Goal: Transaction & Acquisition: Purchase product/service

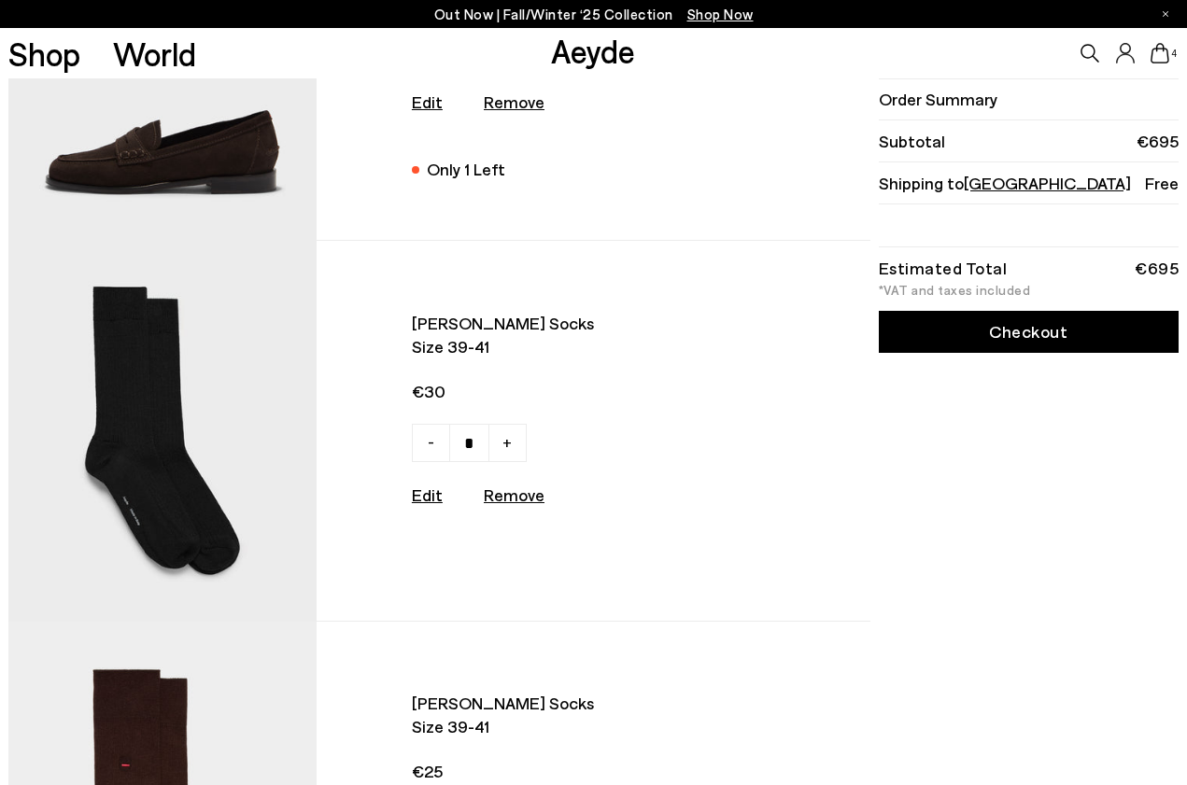
scroll to position [233, 0]
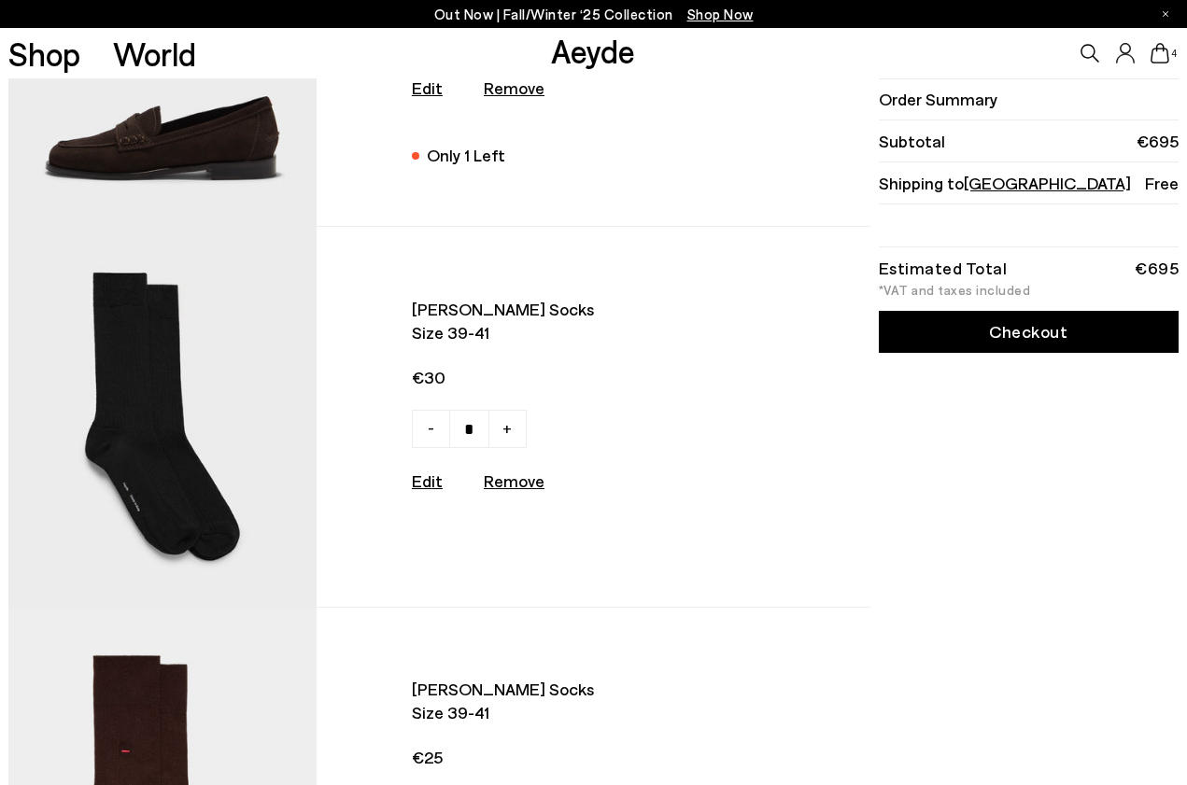
click at [507, 478] on u "Remove" at bounding box center [514, 481] width 61 height 21
type input "*"
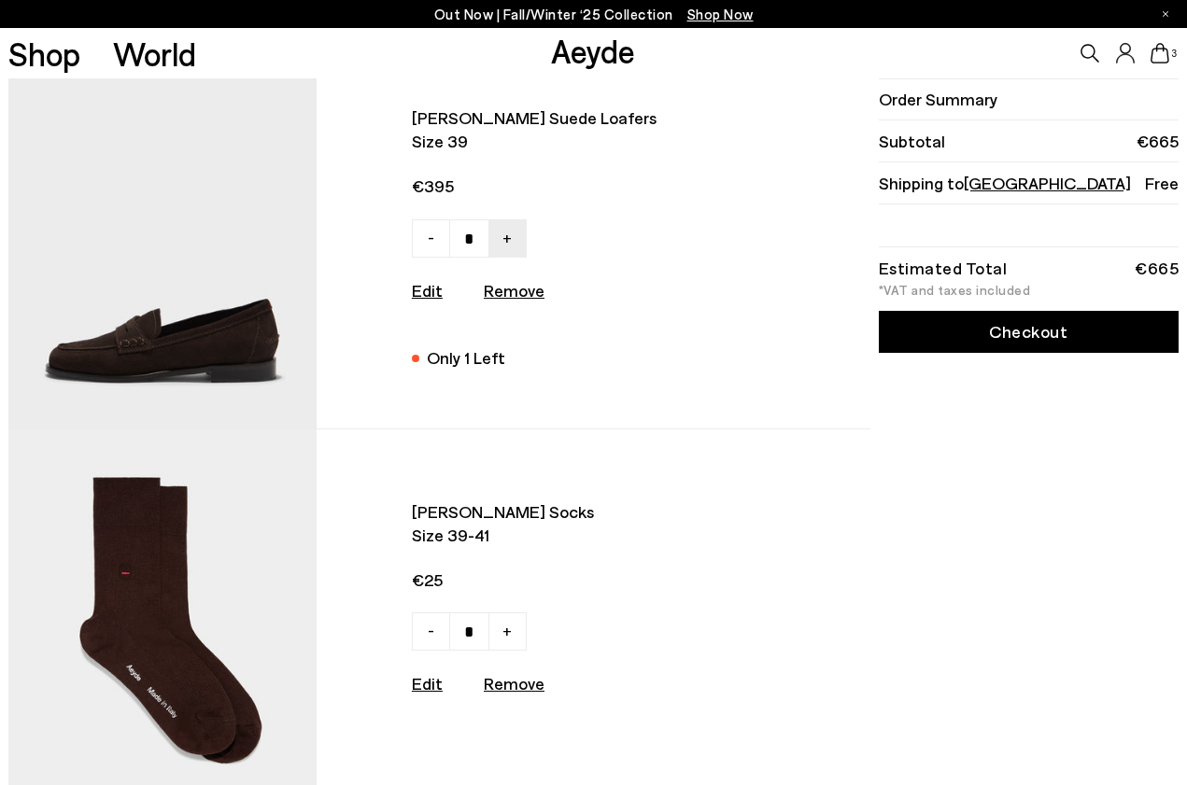
scroll to position [31, 0]
click at [505, 682] on u "Remove" at bounding box center [514, 683] width 61 height 21
type input "*"
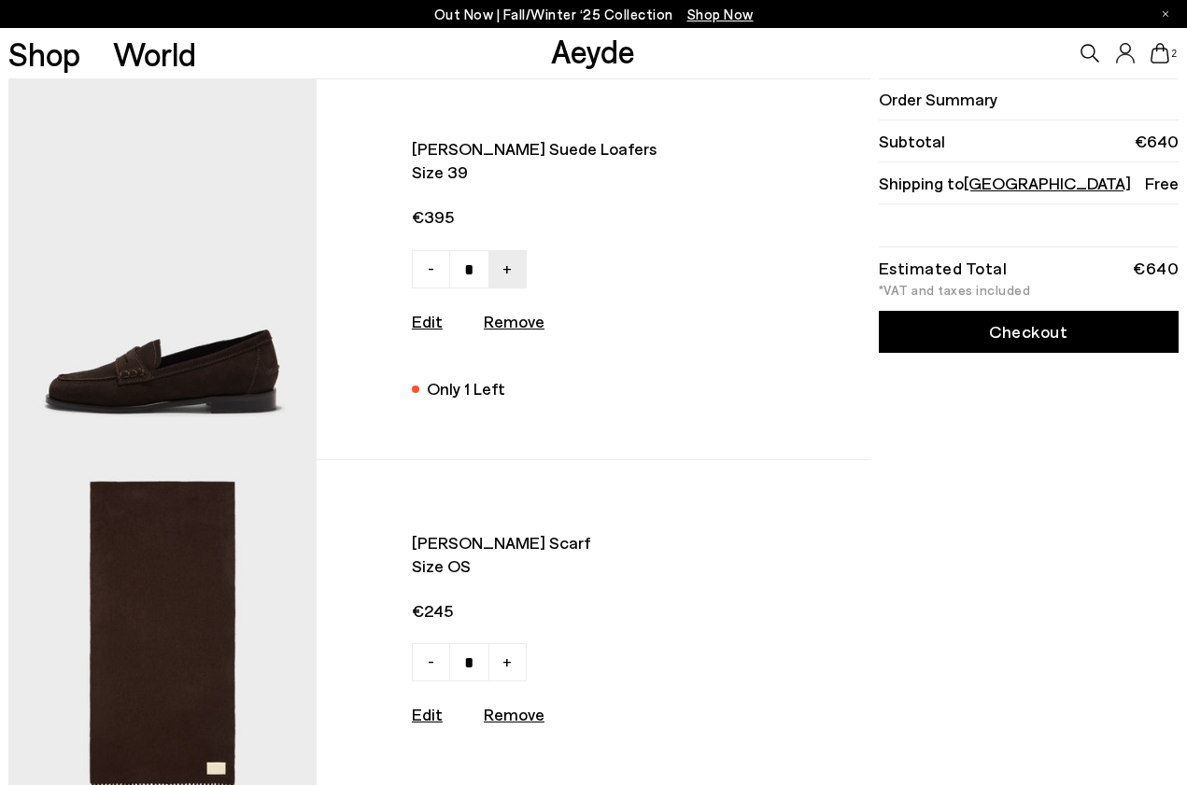
scroll to position [0, 0]
click at [183, 345] on img at bounding box center [162, 269] width 308 height 380
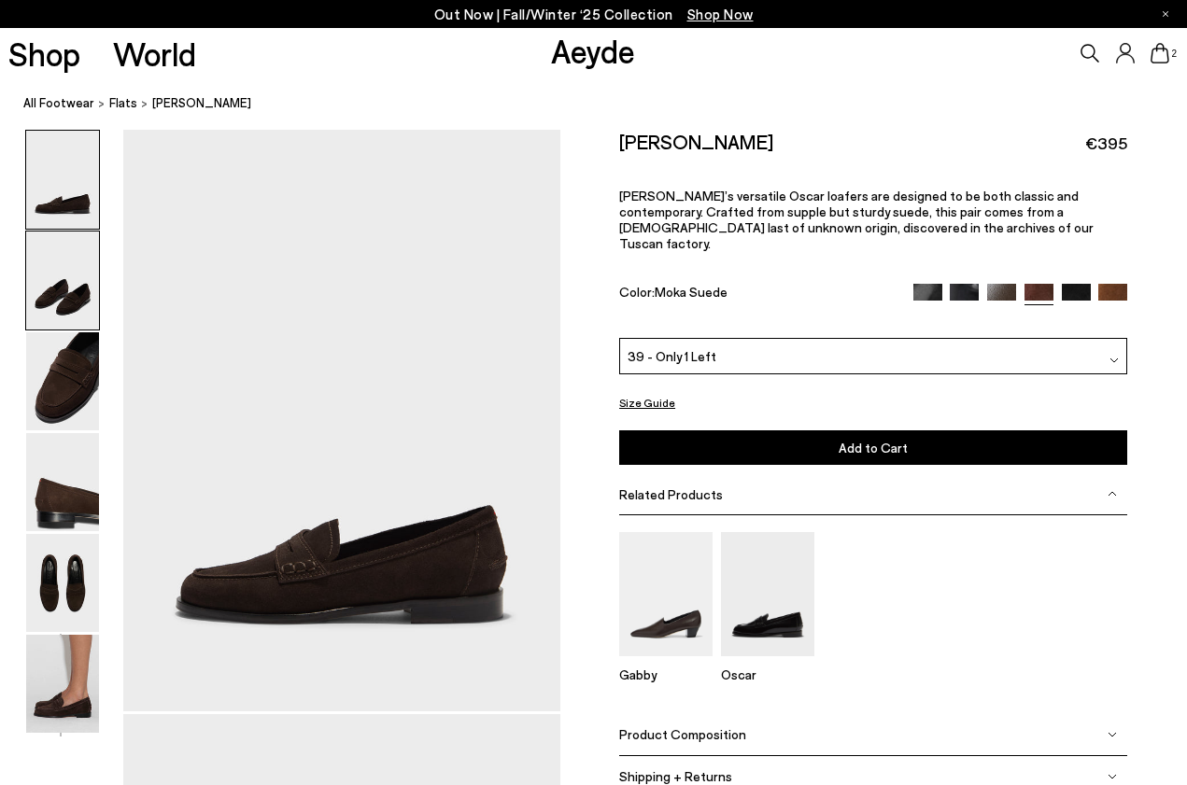
click at [71, 277] on img at bounding box center [62, 281] width 73 height 98
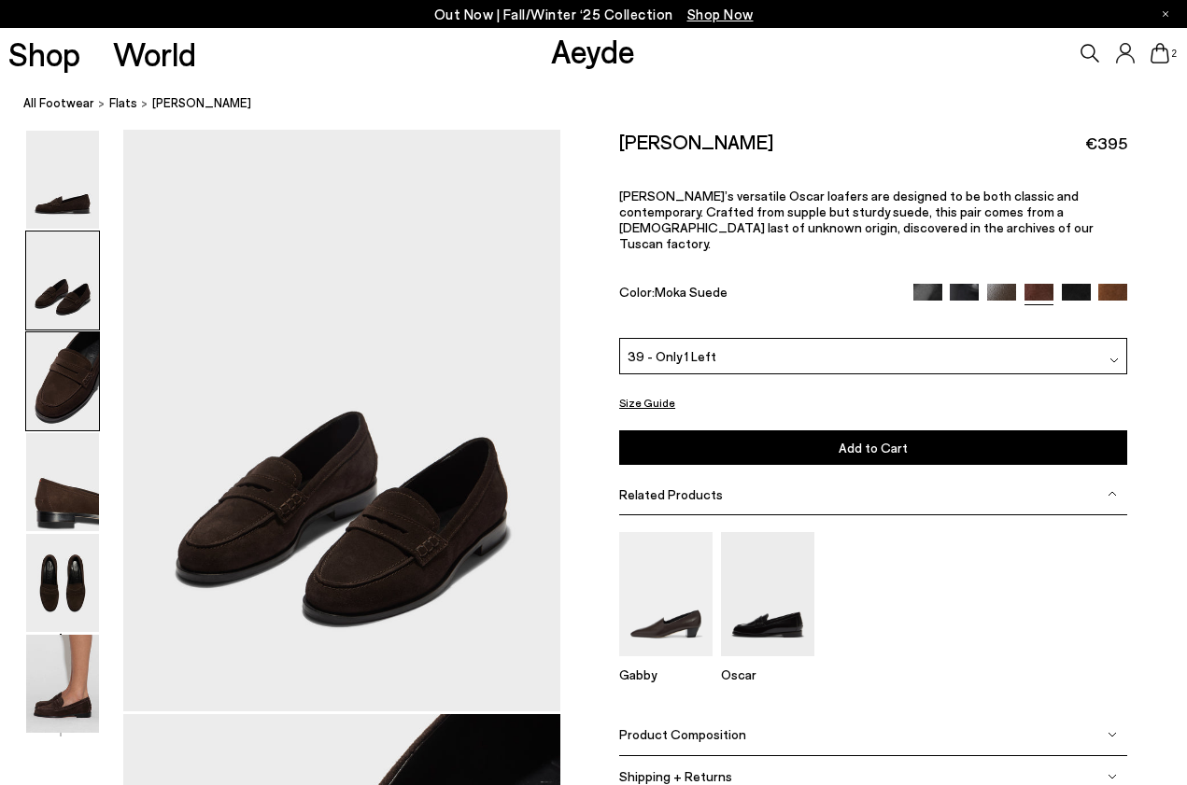
click at [66, 376] on img at bounding box center [62, 381] width 73 height 98
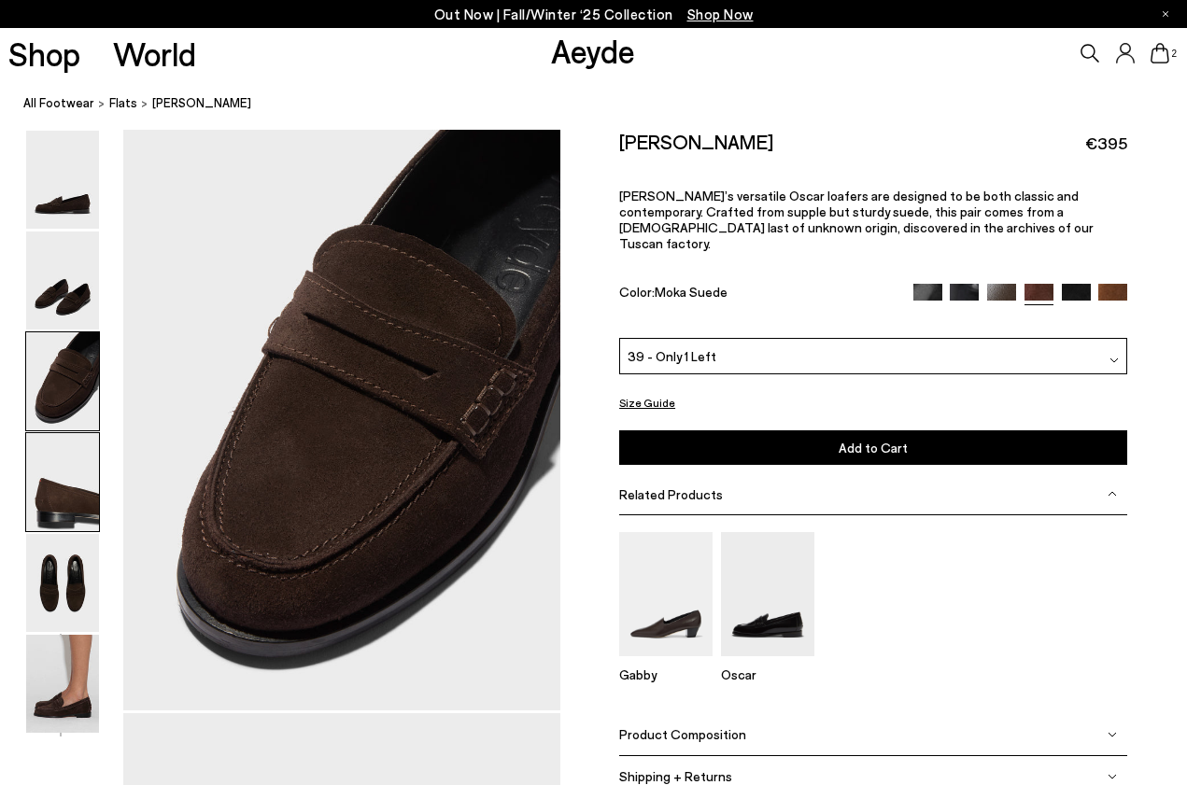
click at [63, 474] on img at bounding box center [62, 482] width 73 height 98
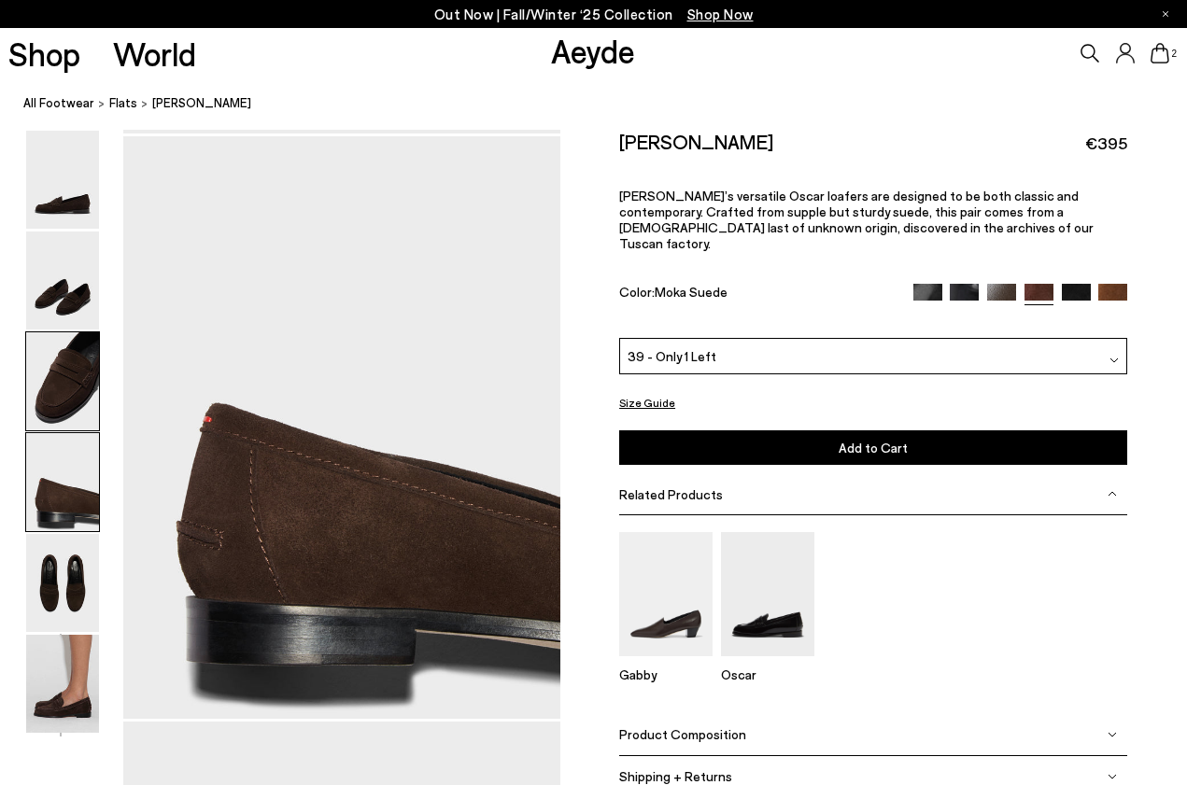
scroll to position [1755, 0]
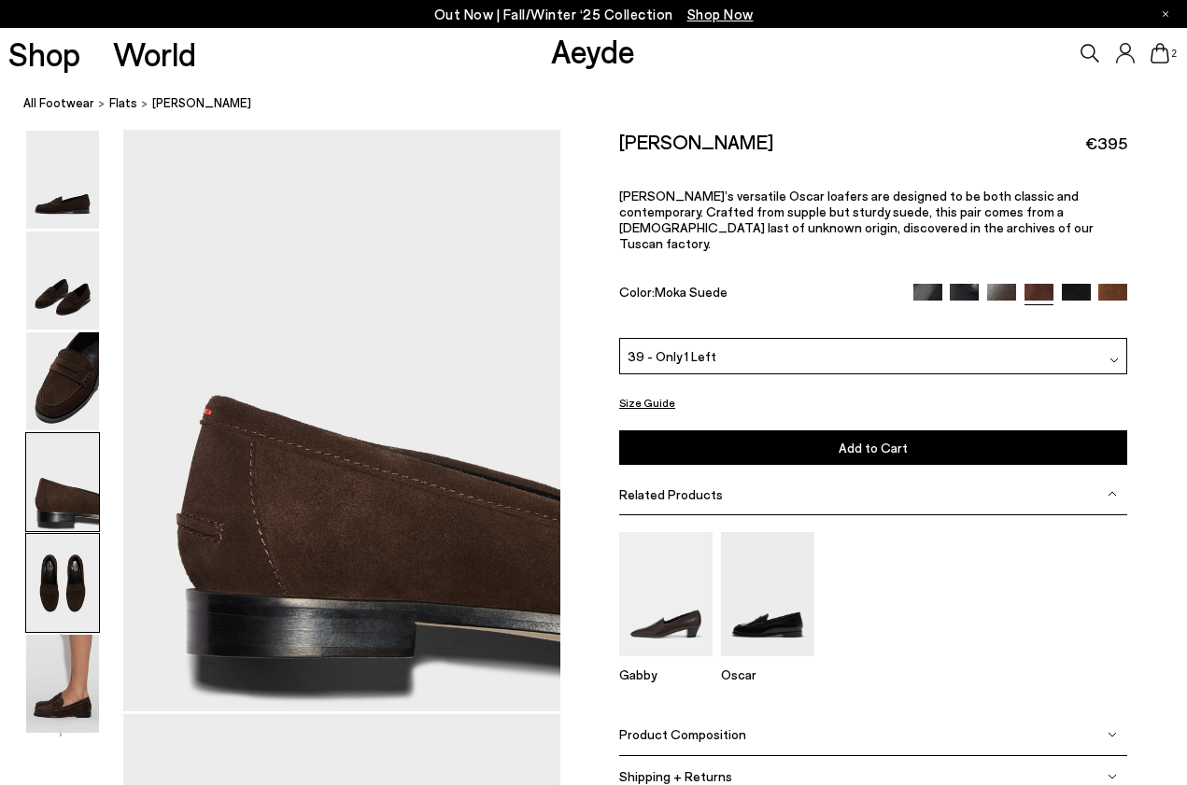
click at [66, 556] on img at bounding box center [62, 583] width 73 height 98
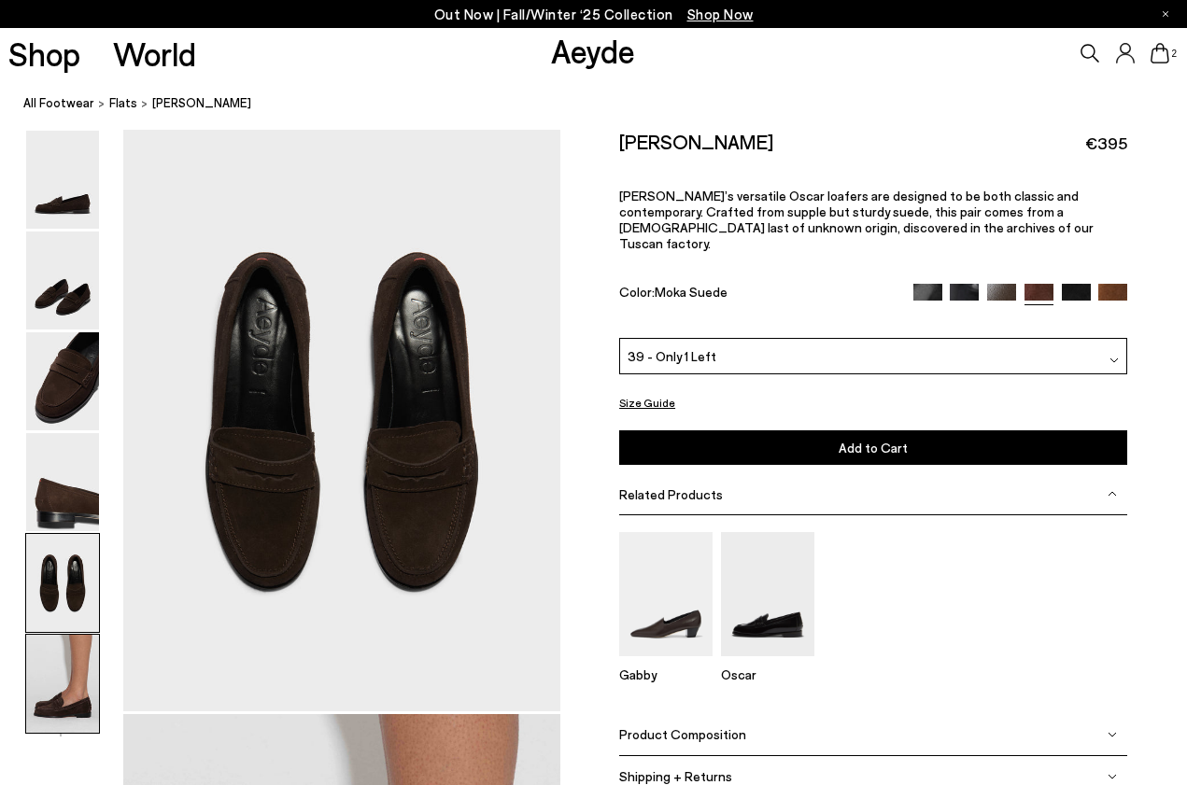
click at [78, 662] on img at bounding box center [62, 684] width 73 height 98
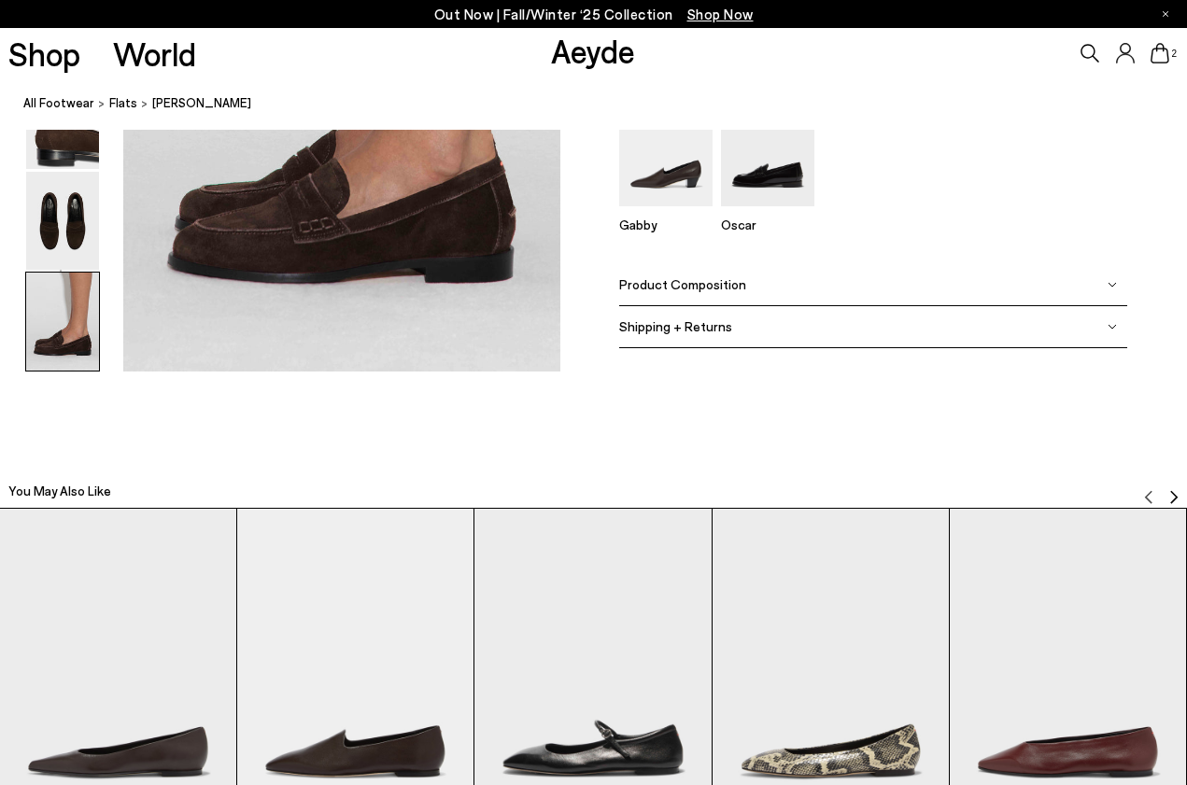
scroll to position [3192, 1]
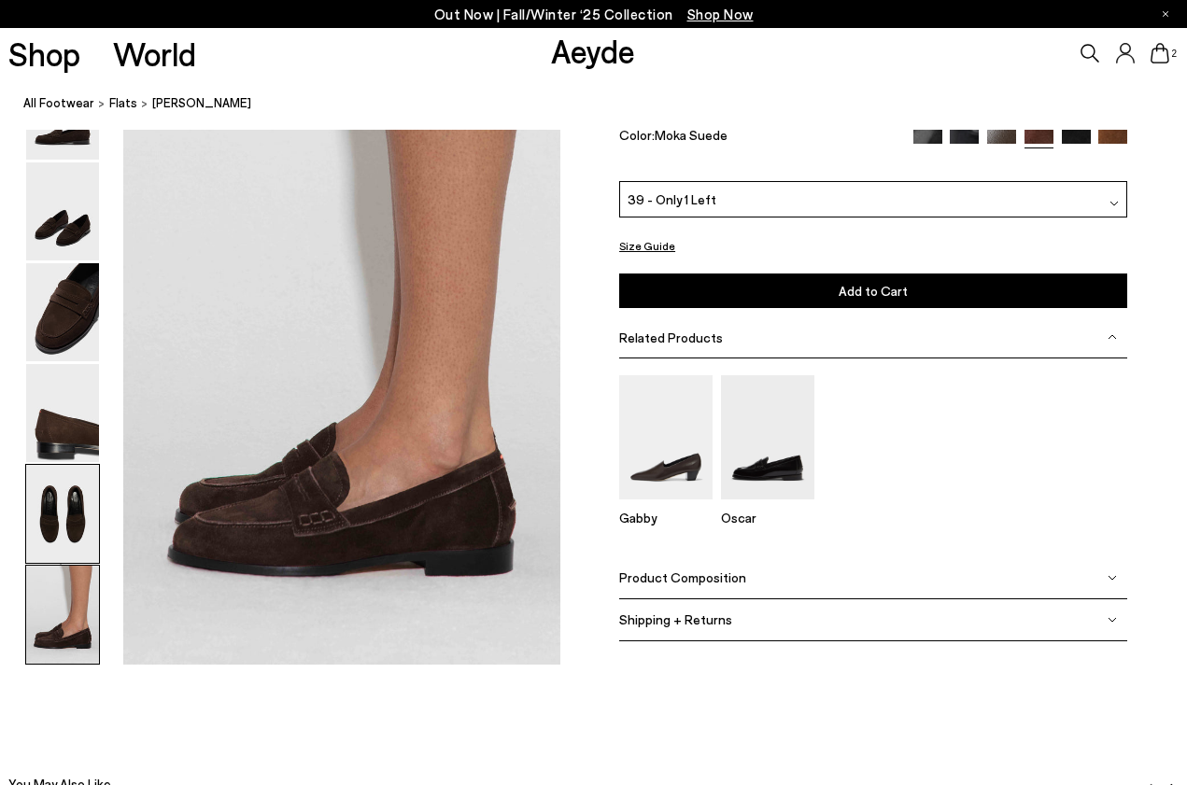
click at [56, 517] on img at bounding box center [62, 514] width 73 height 98
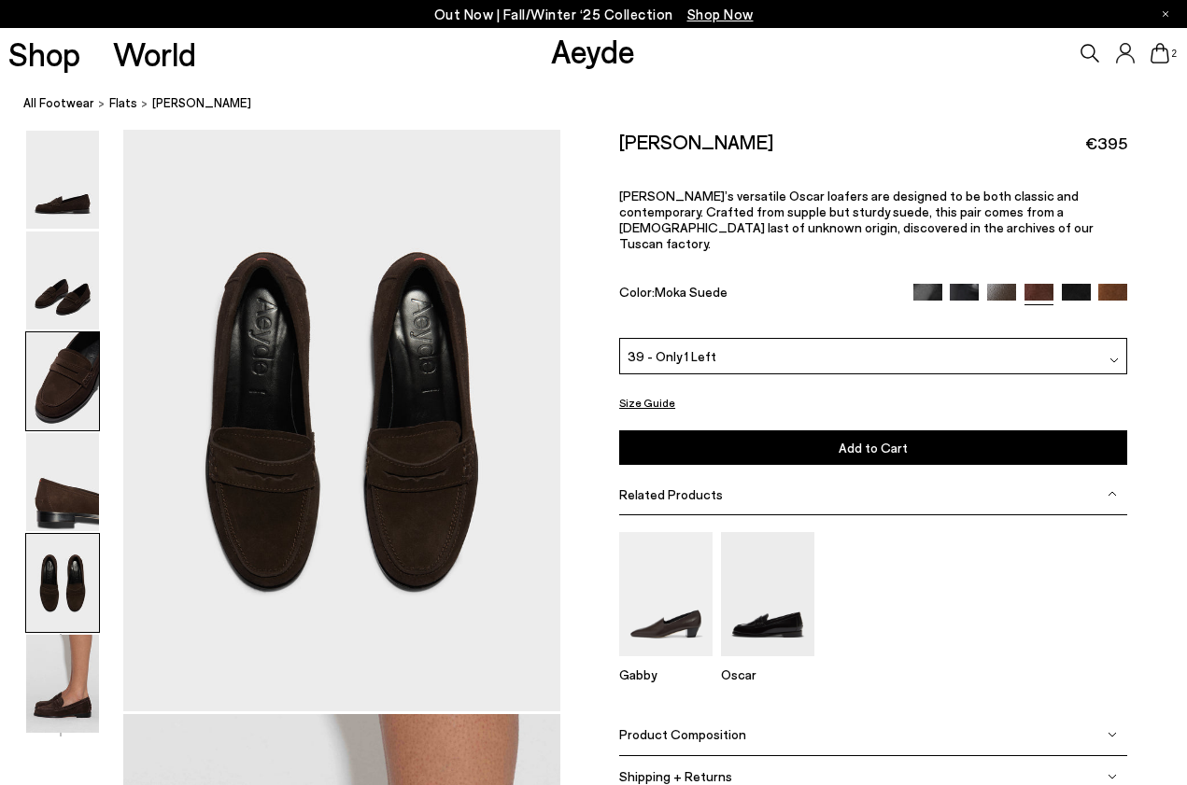
click at [61, 383] on img at bounding box center [62, 381] width 73 height 98
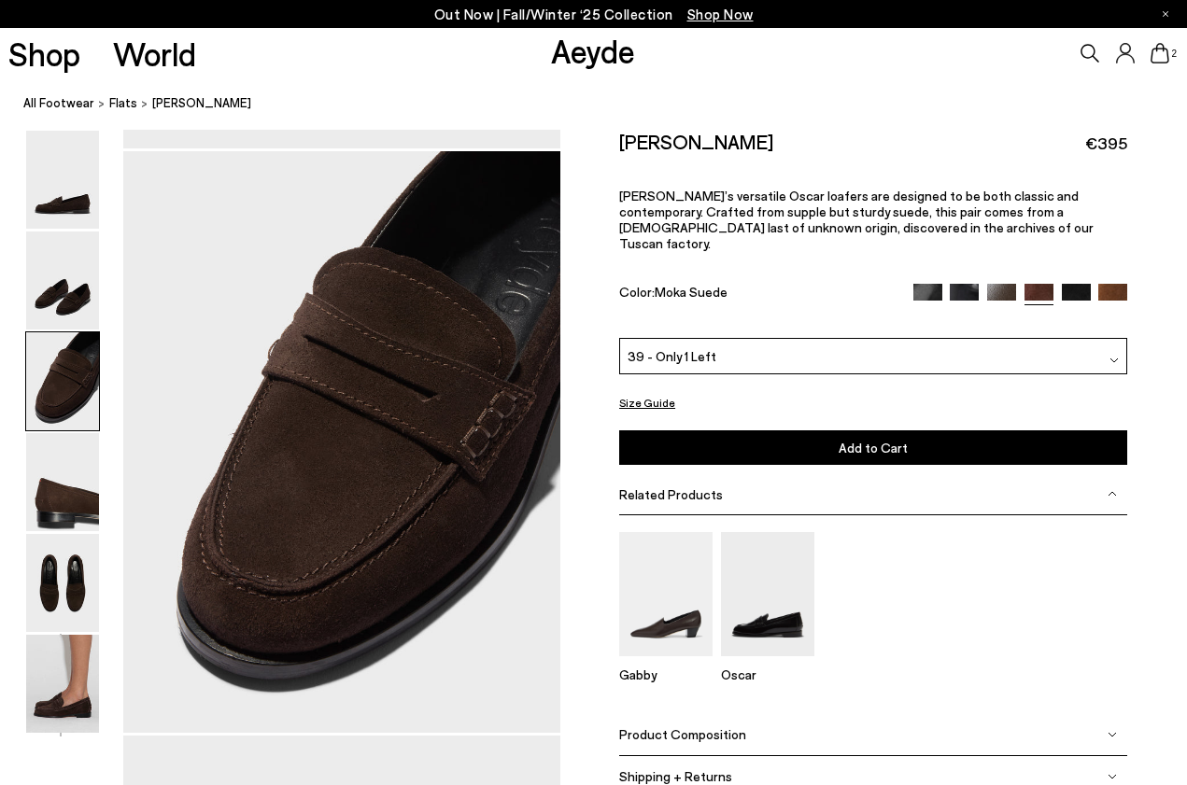
scroll to position [1143, 0]
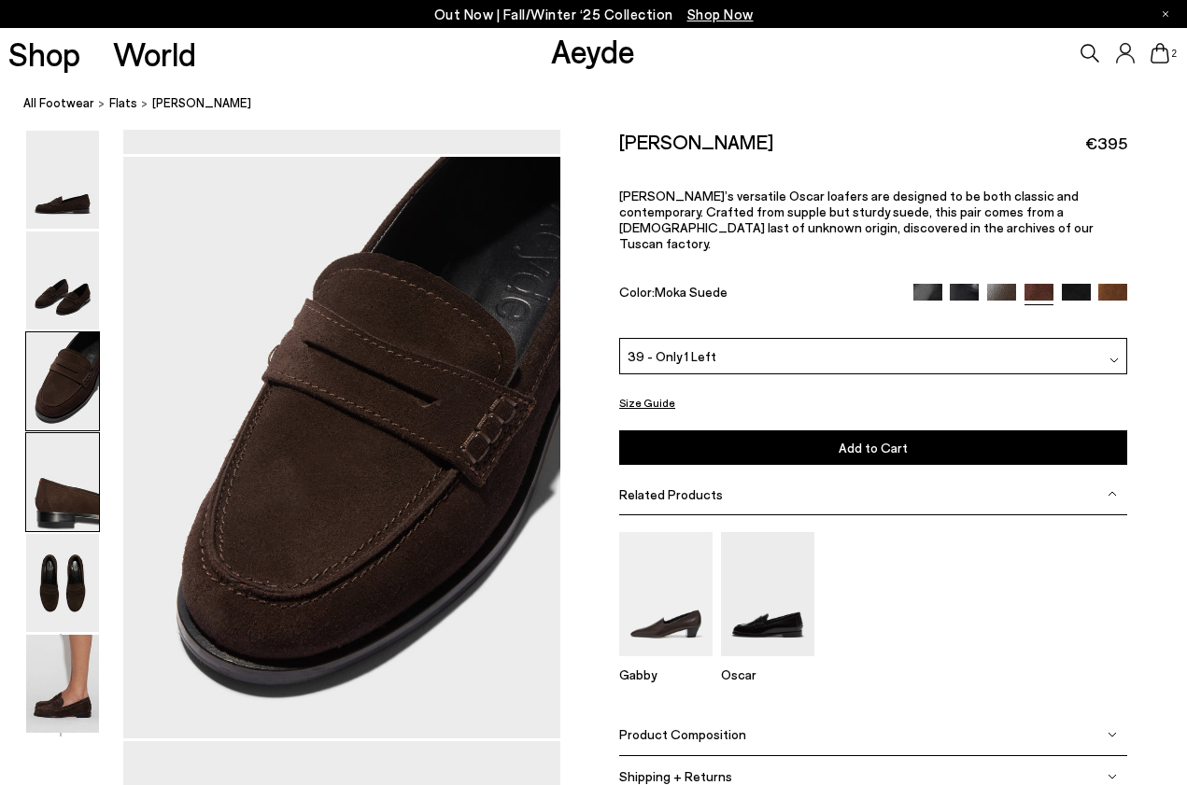
click at [76, 500] on img at bounding box center [62, 482] width 73 height 98
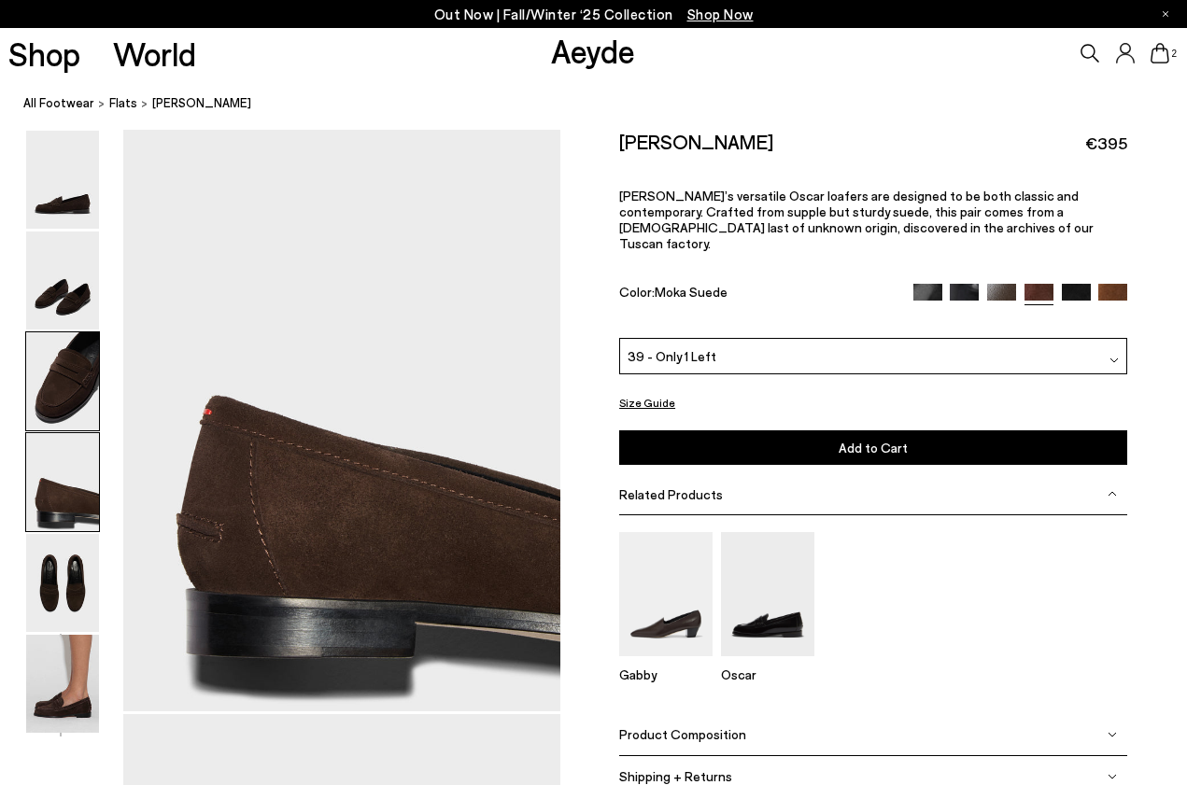
click at [67, 378] on img at bounding box center [62, 381] width 73 height 98
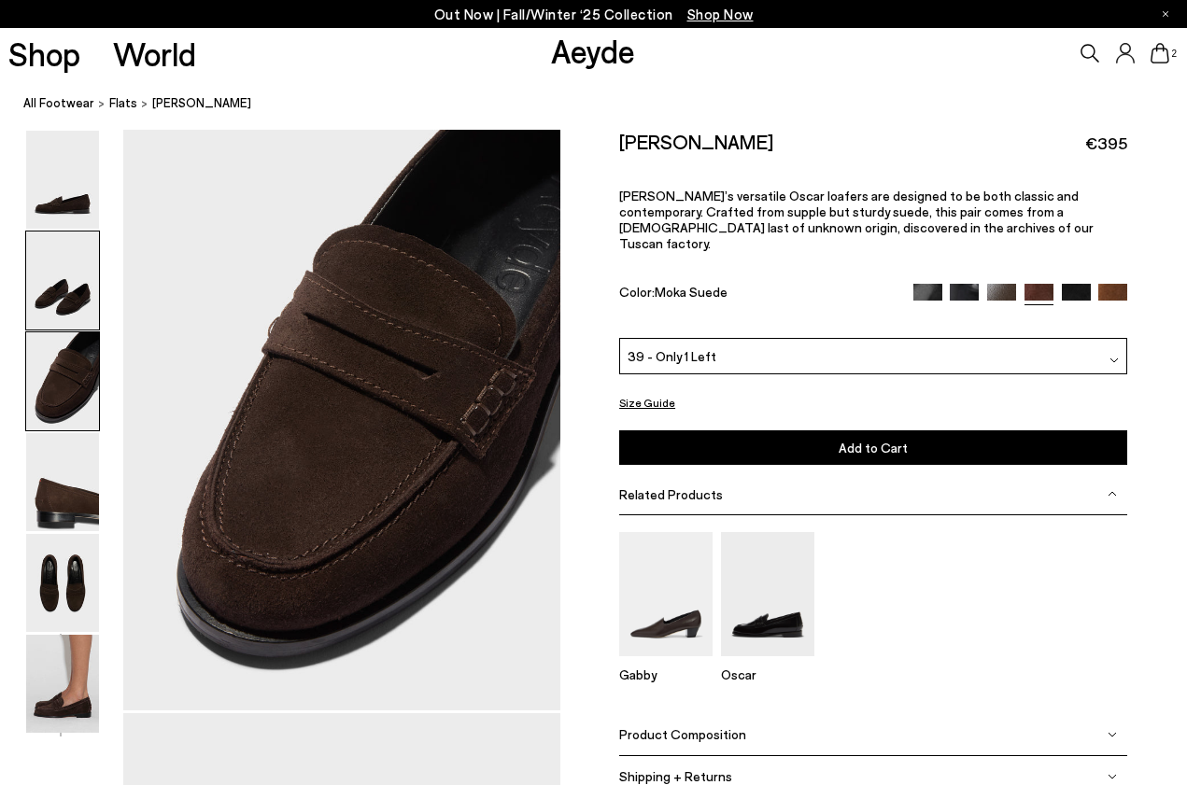
click at [52, 308] on img at bounding box center [62, 281] width 73 height 98
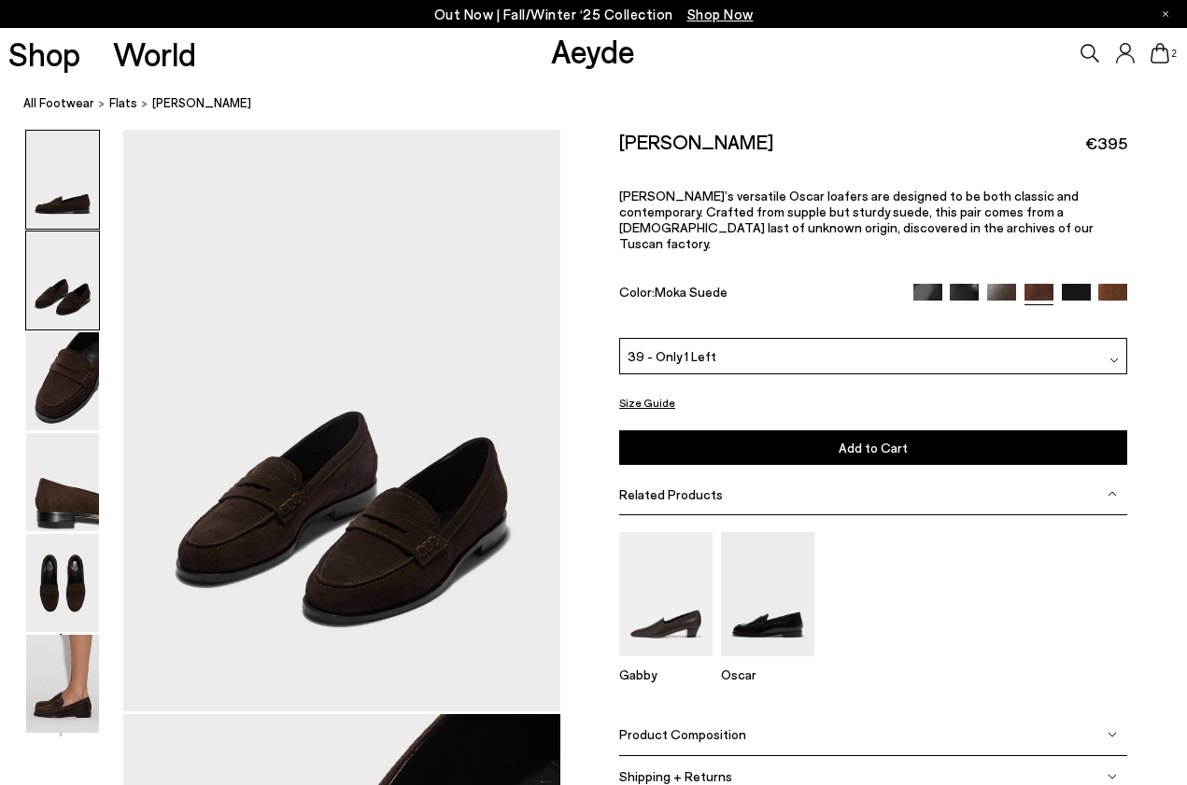
click at [45, 182] on img at bounding box center [62, 180] width 73 height 98
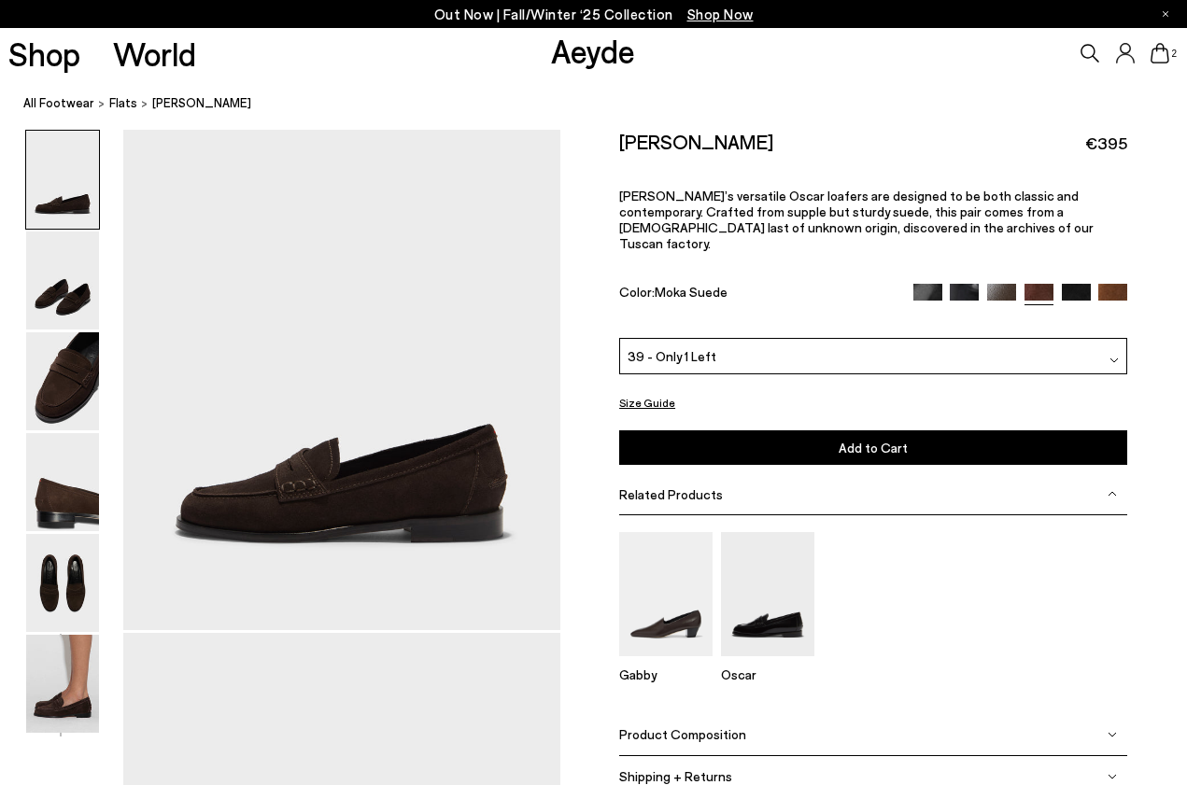
scroll to position [0, 0]
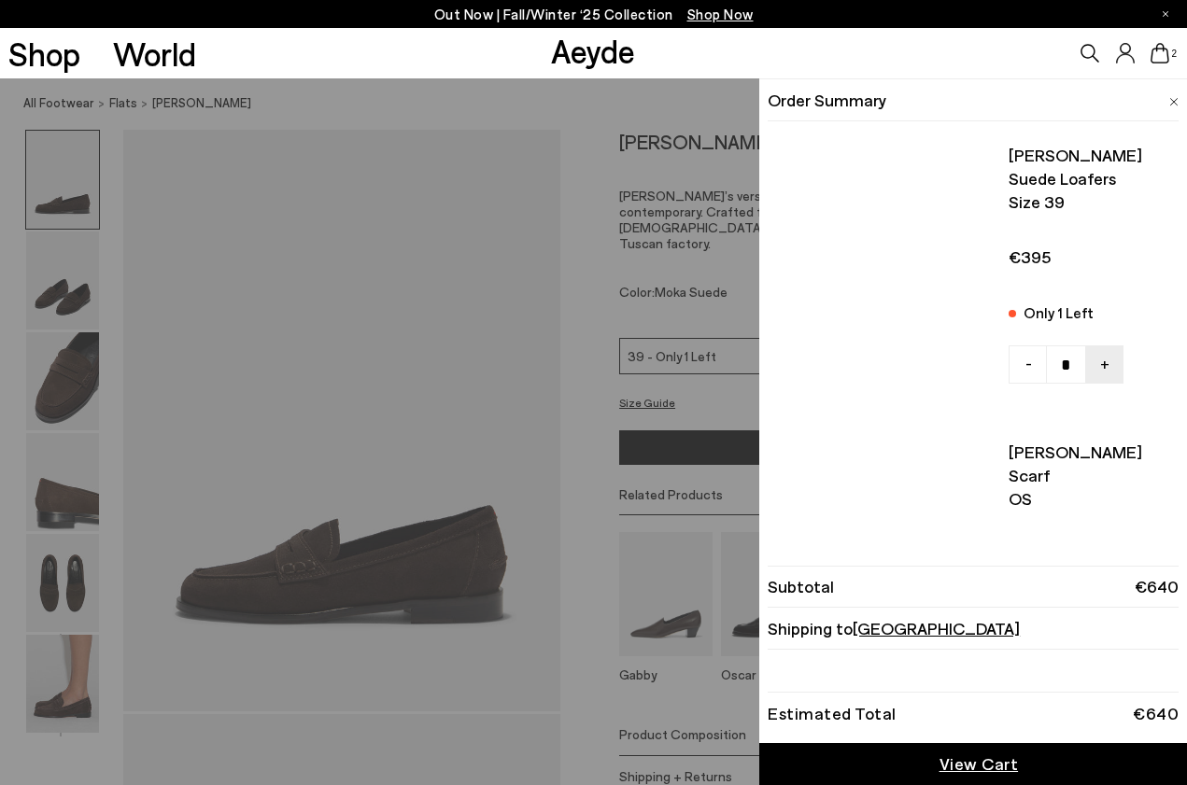
click at [1162, 47] on icon at bounding box center [1159, 53] width 19 height 21
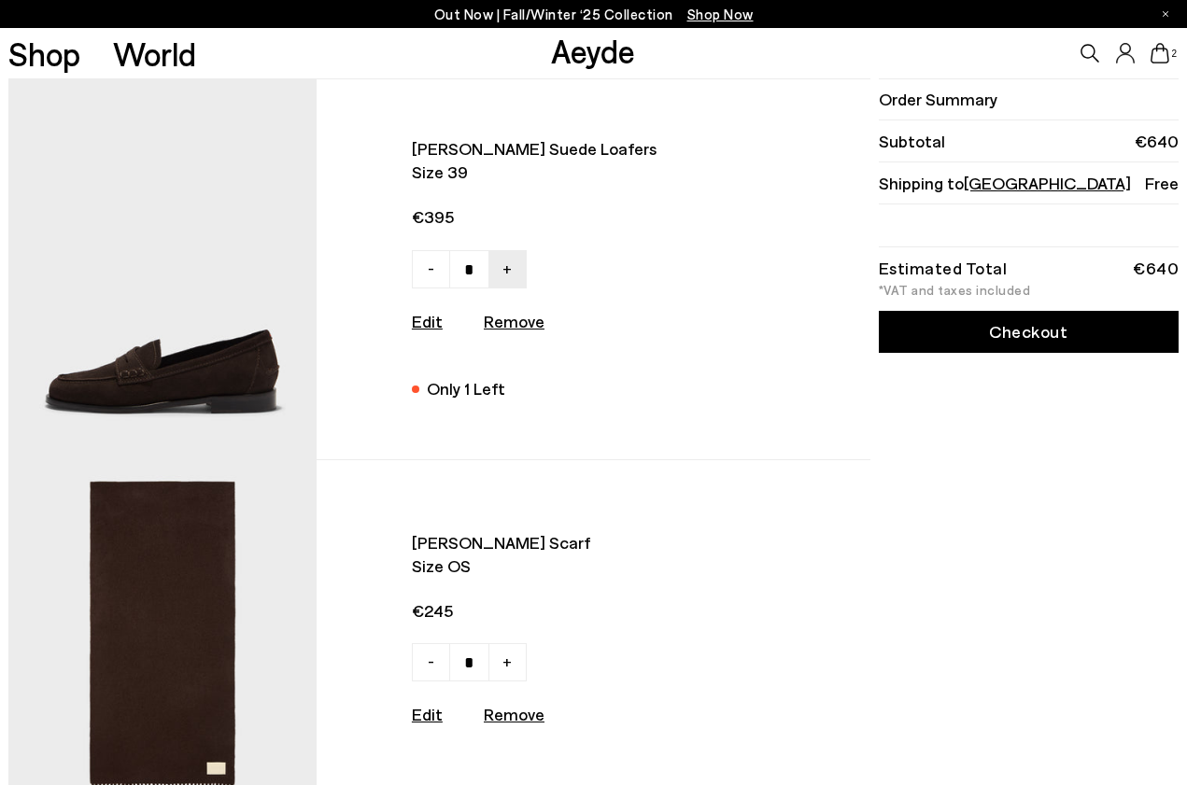
click at [504, 321] on u "Remove" at bounding box center [514, 321] width 61 height 21
type input "*"
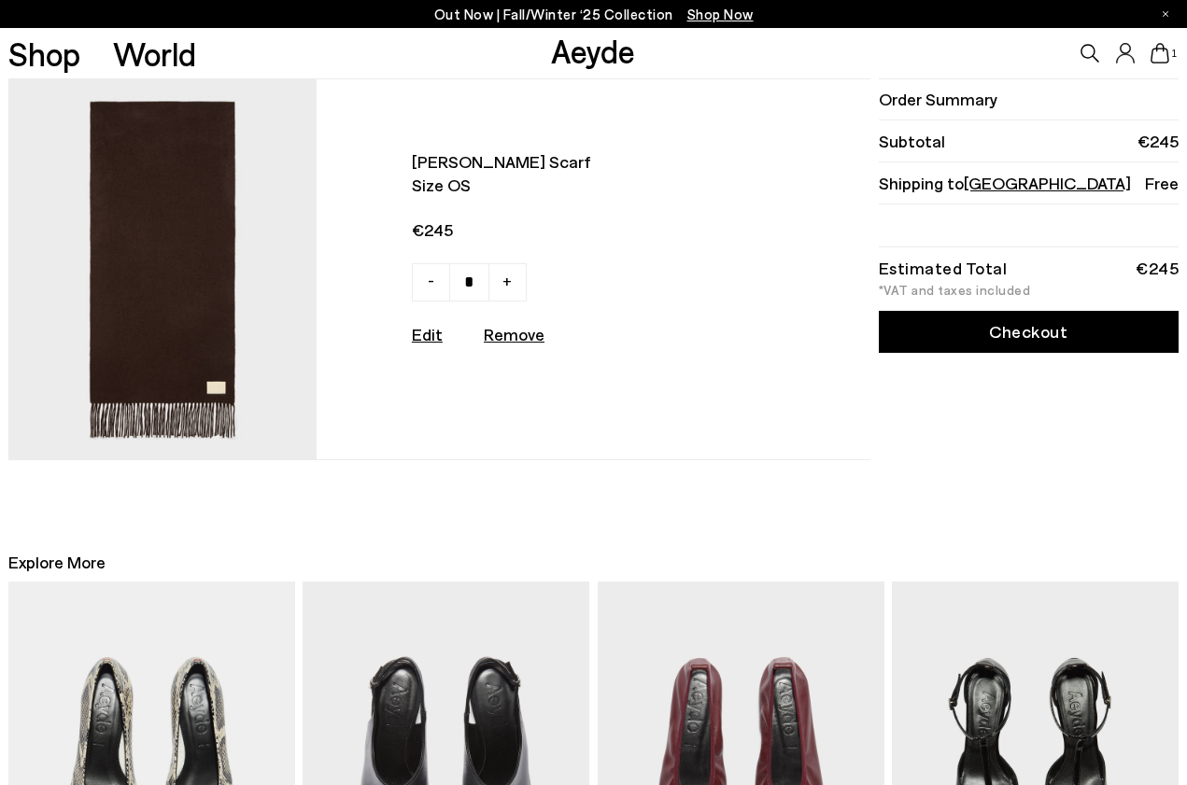
click at [172, 282] on img at bounding box center [162, 269] width 308 height 380
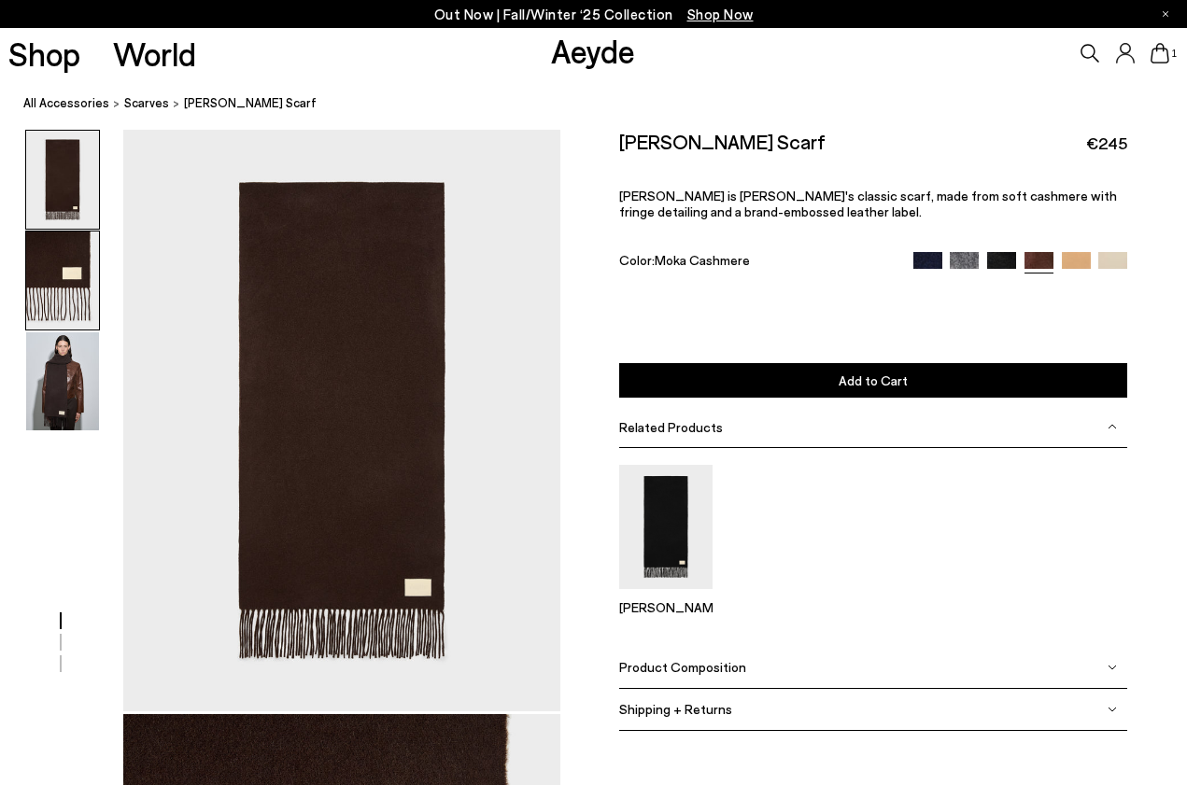
click at [56, 271] on img at bounding box center [62, 281] width 73 height 98
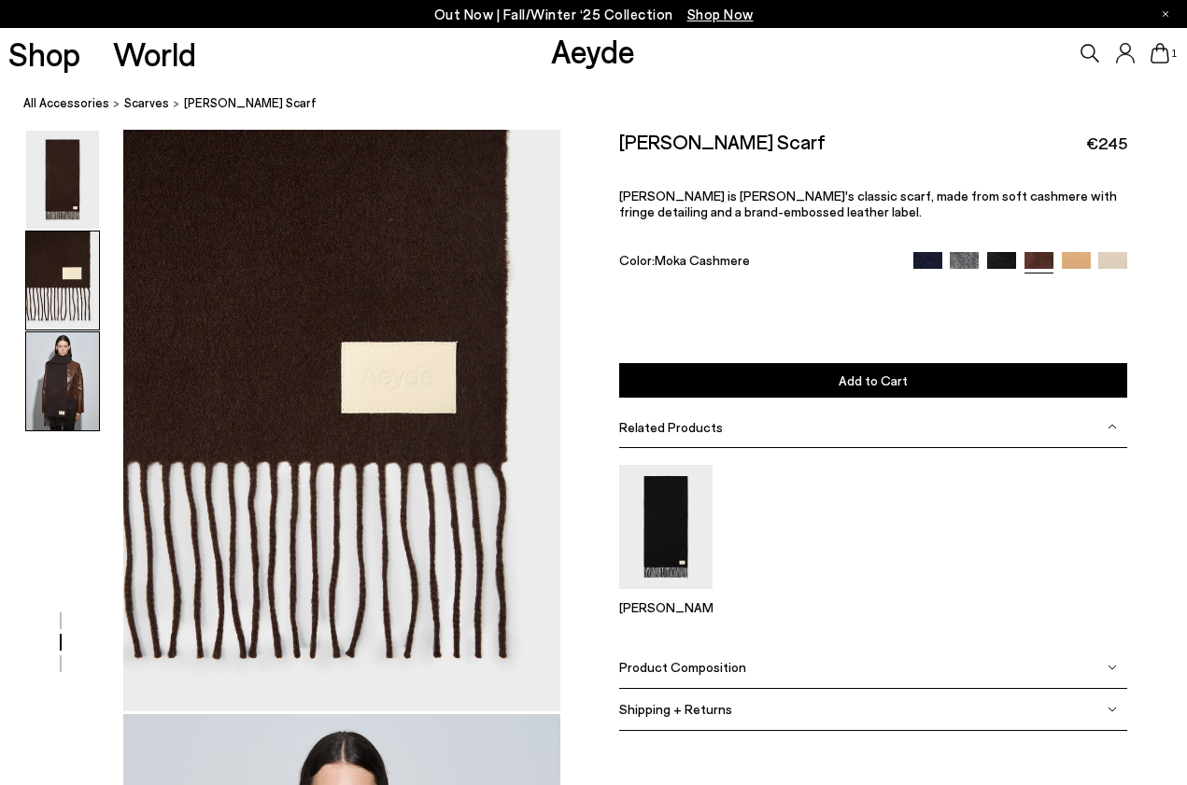
click at [71, 376] on img at bounding box center [62, 381] width 73 height 98
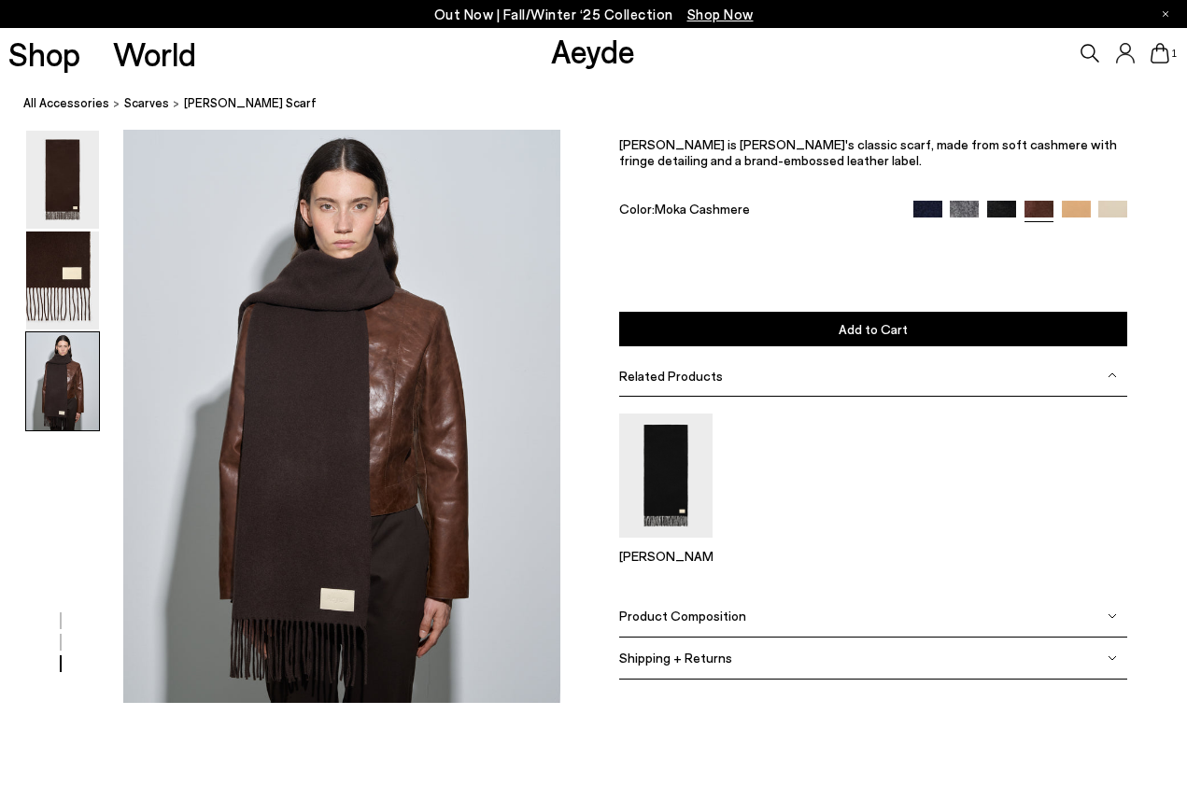
scroll to position [1299, 0]
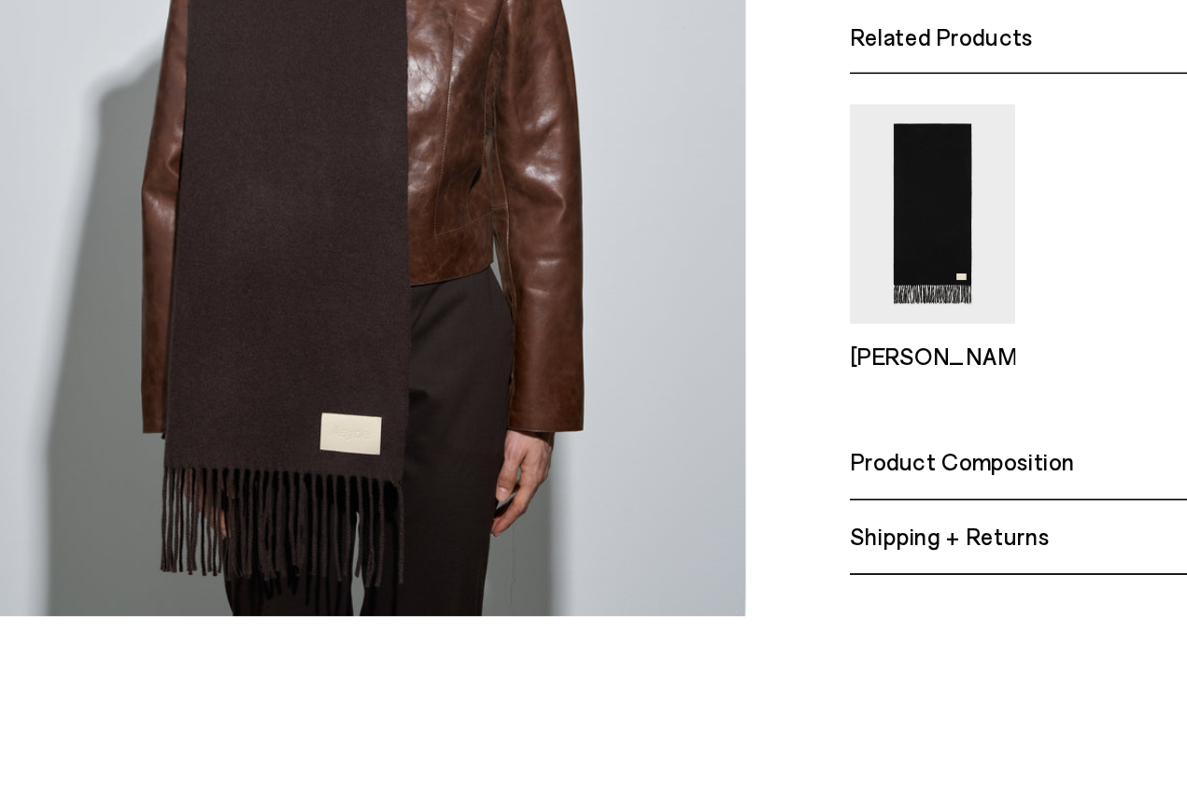
scroll to position [1337, 0]
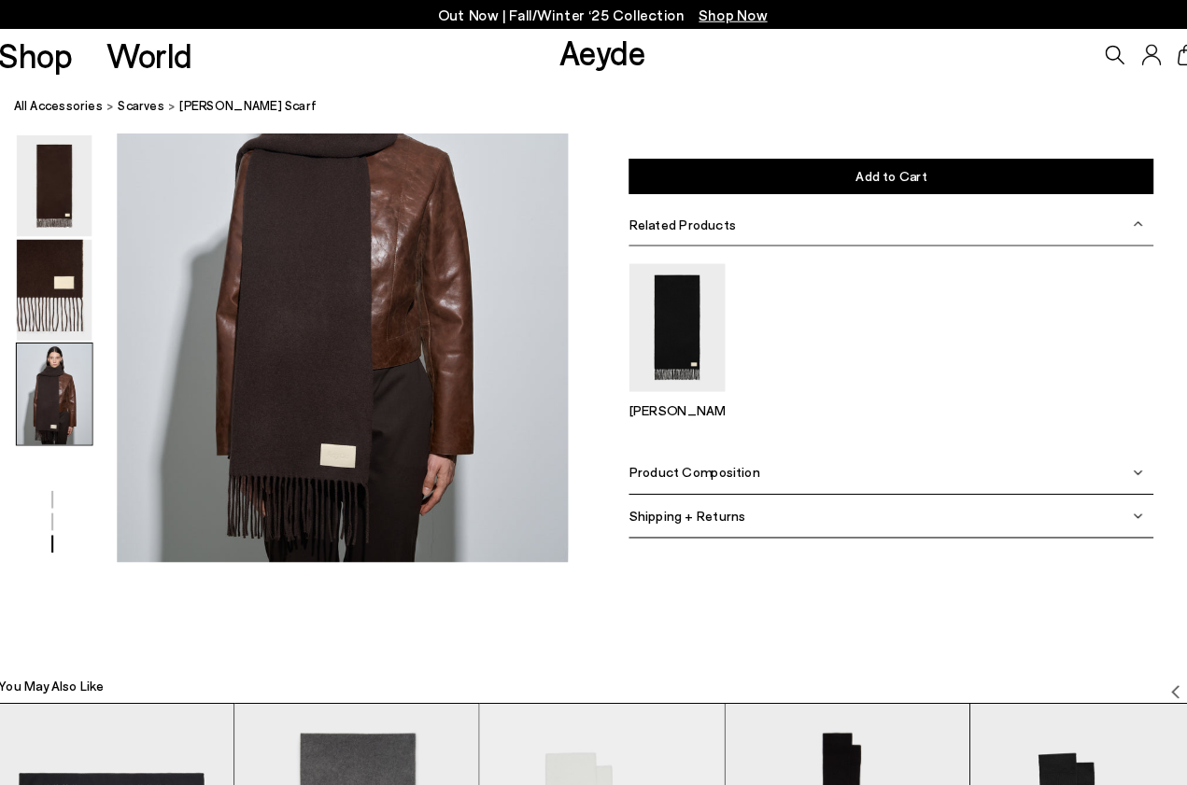
click at [723, 457] on span "Product Composition" at bounding box center [682, 457] width 127 height 16
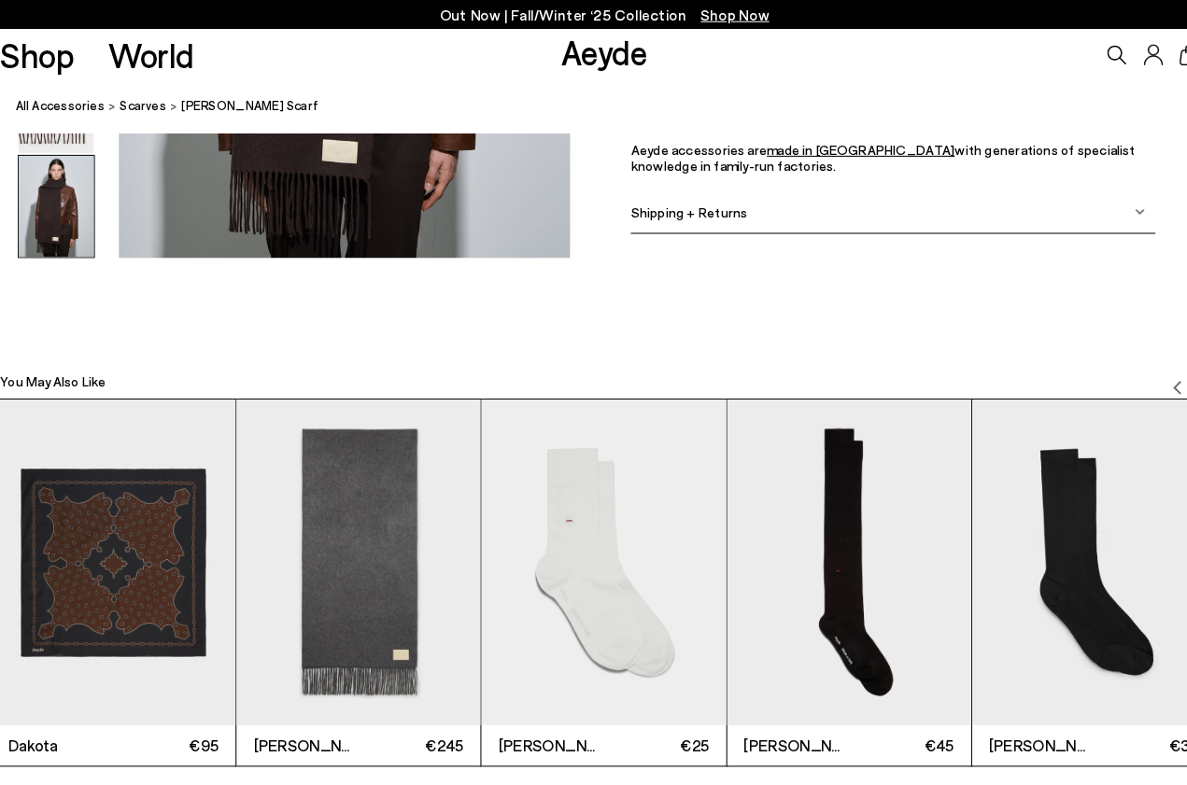
scroll to position [1629, 0]
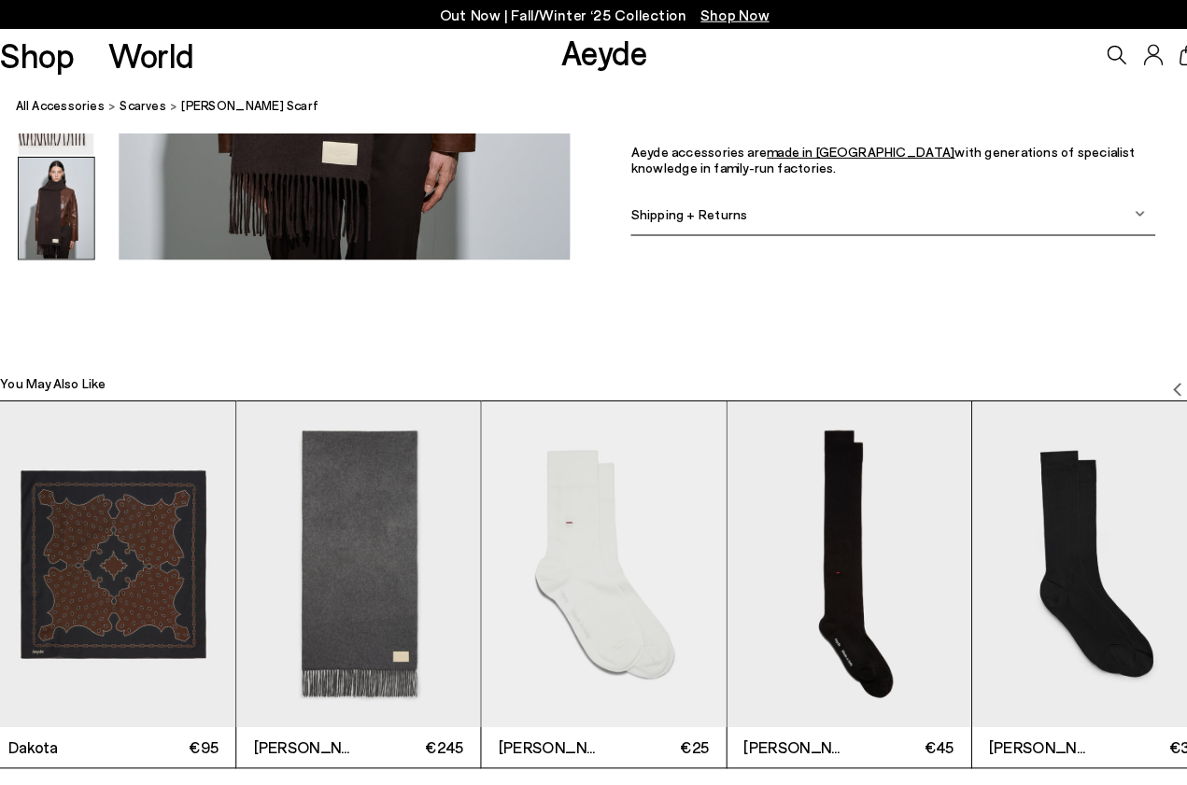
click at [310, 556] on img "2 / 7" at bounding box center [355, 547] width 236 height 316
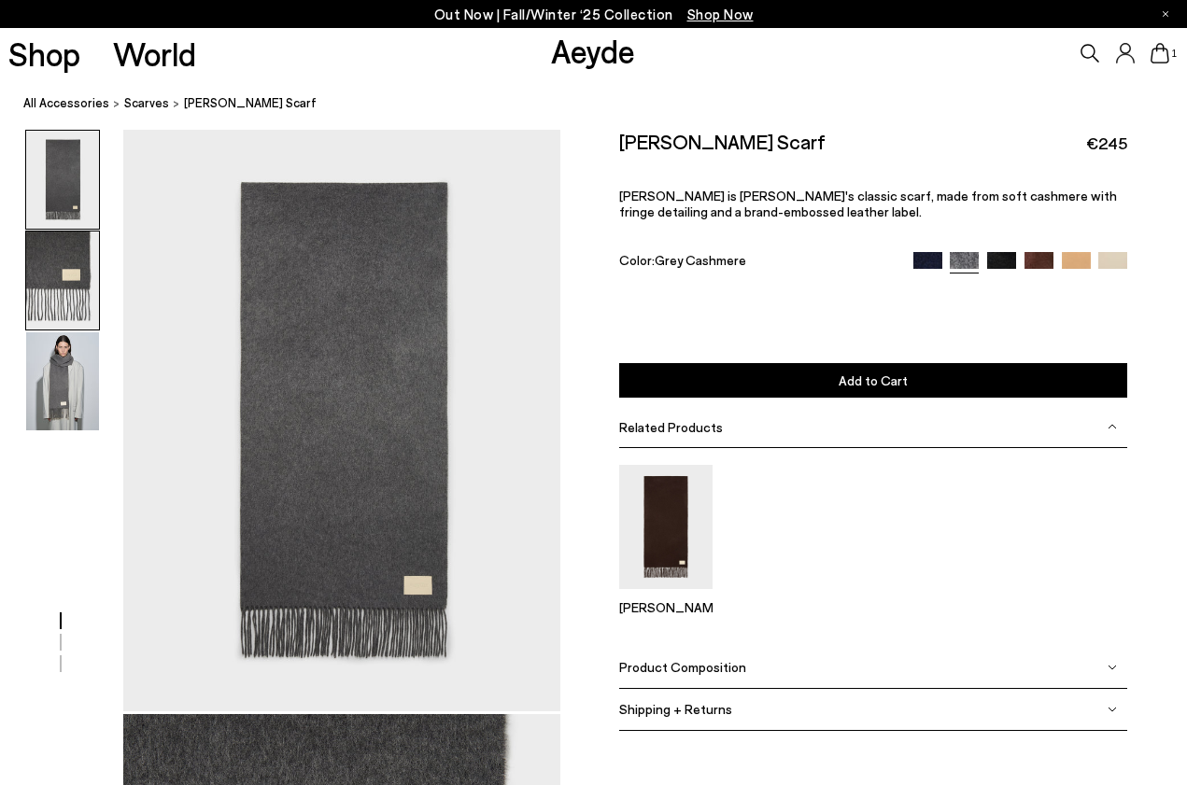
click at [50, 266] on img at bounding box center [62, 281] width 73 height 98
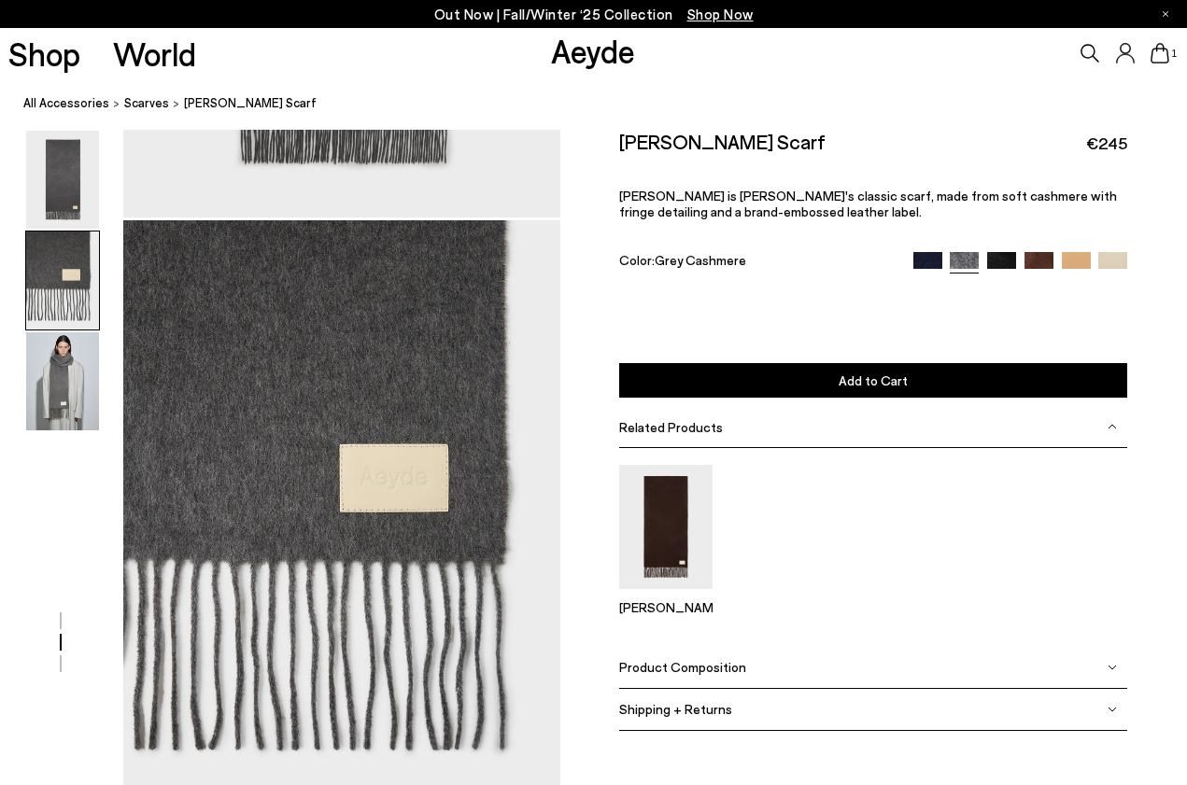
scroll to position [585, 0]
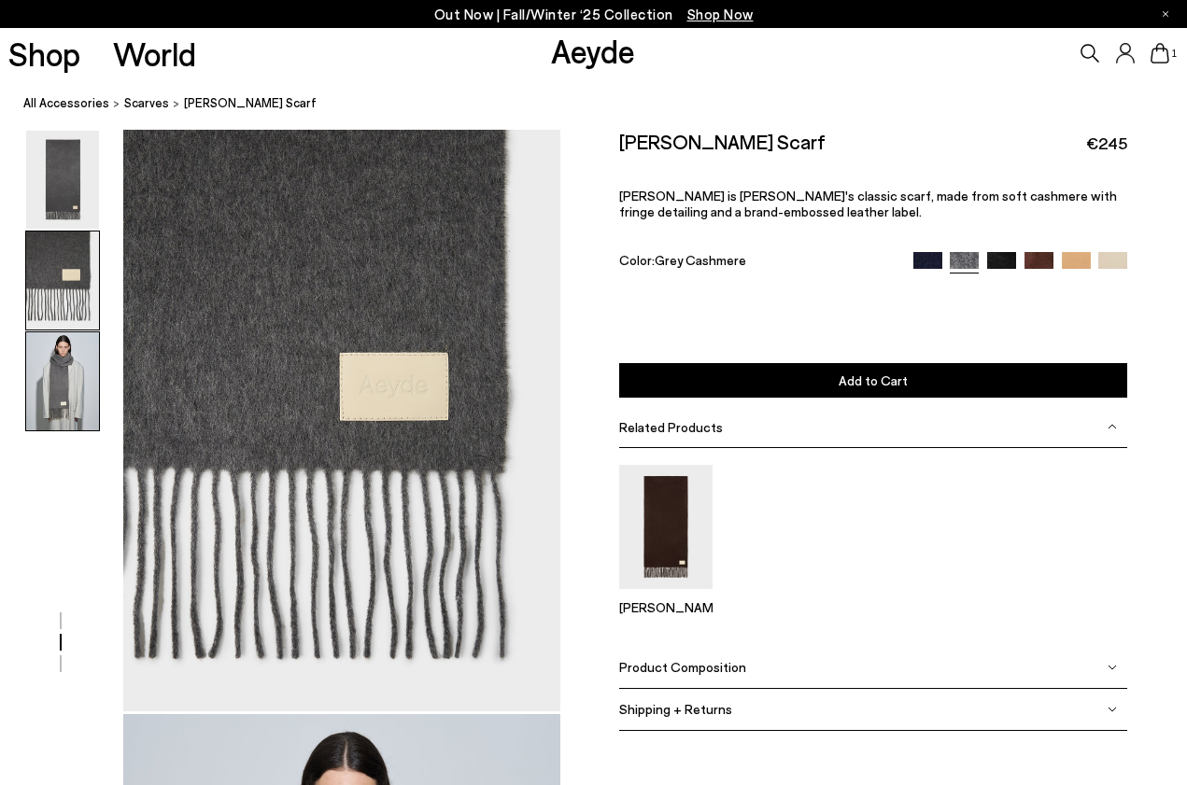
click at [51, 355] on img at bounding box center [62, 381] width 73 height 98
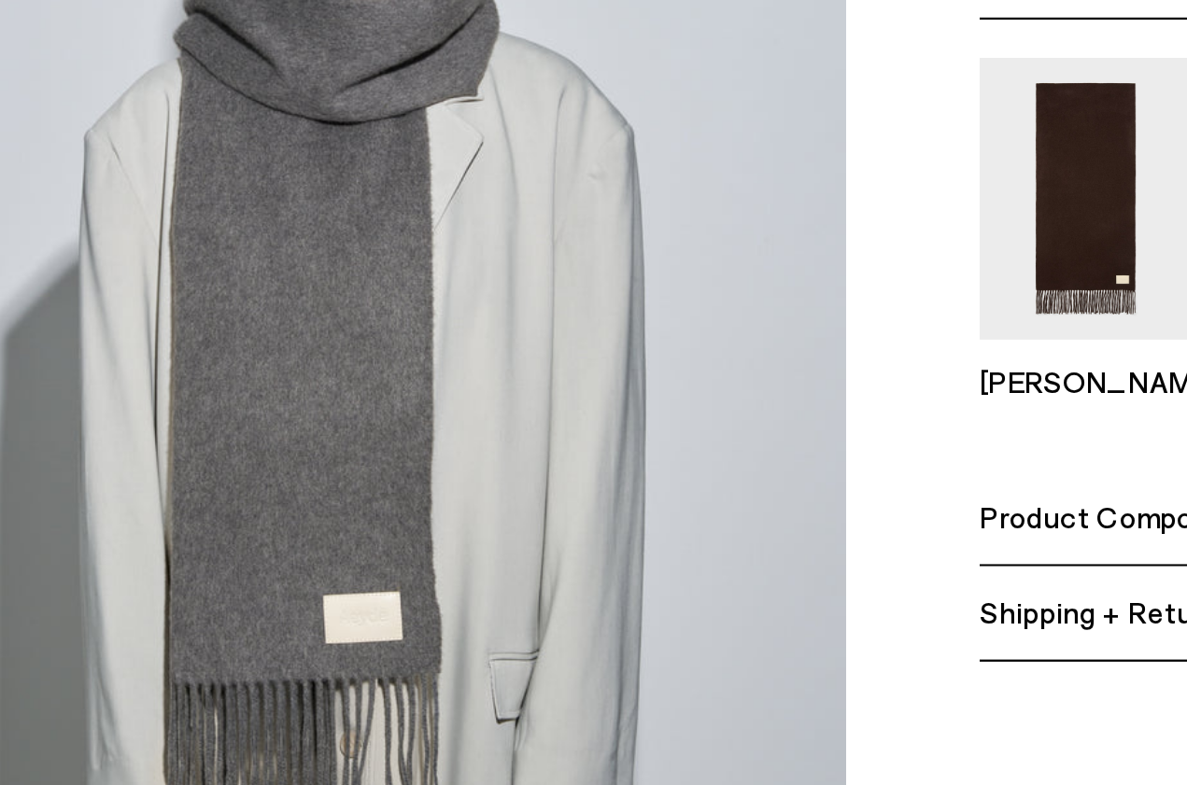
scroll to position [1016, 0]
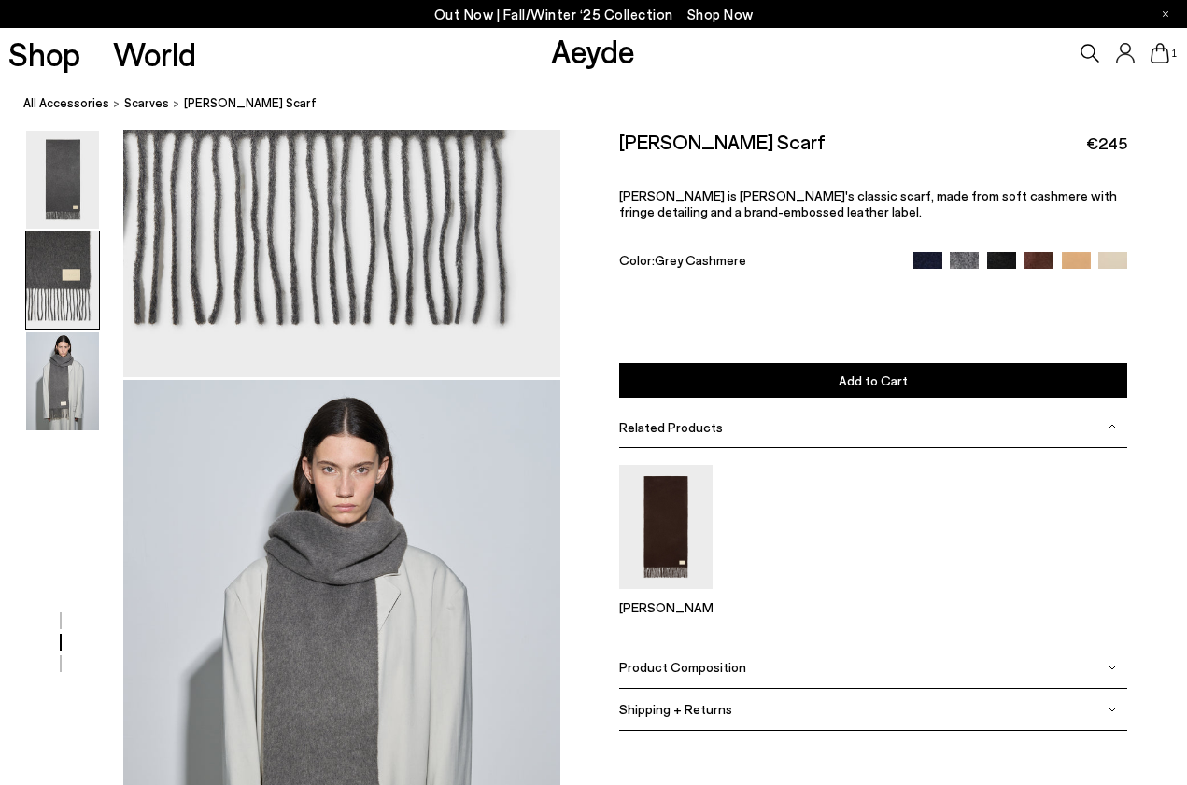
scroll to position [820, 0]
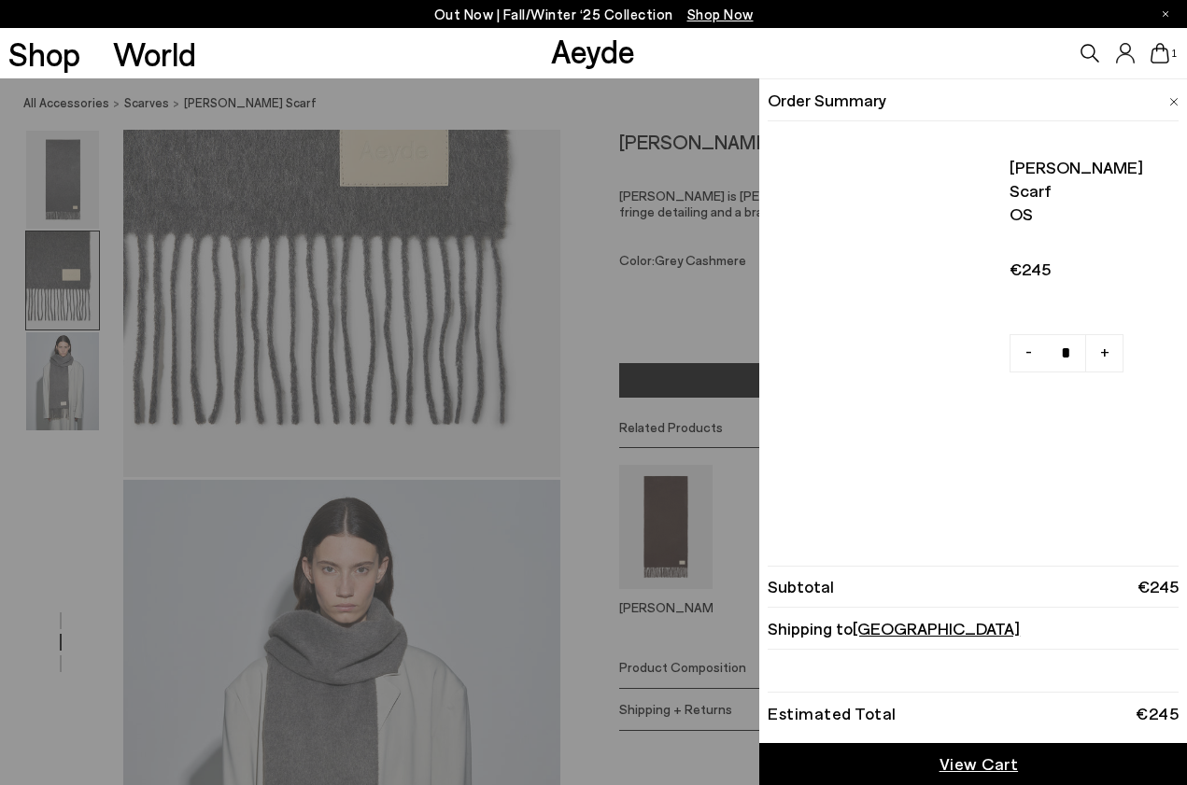
click at [1153, 49] on icon at bounding box center [1159, 53] width 19 height 21
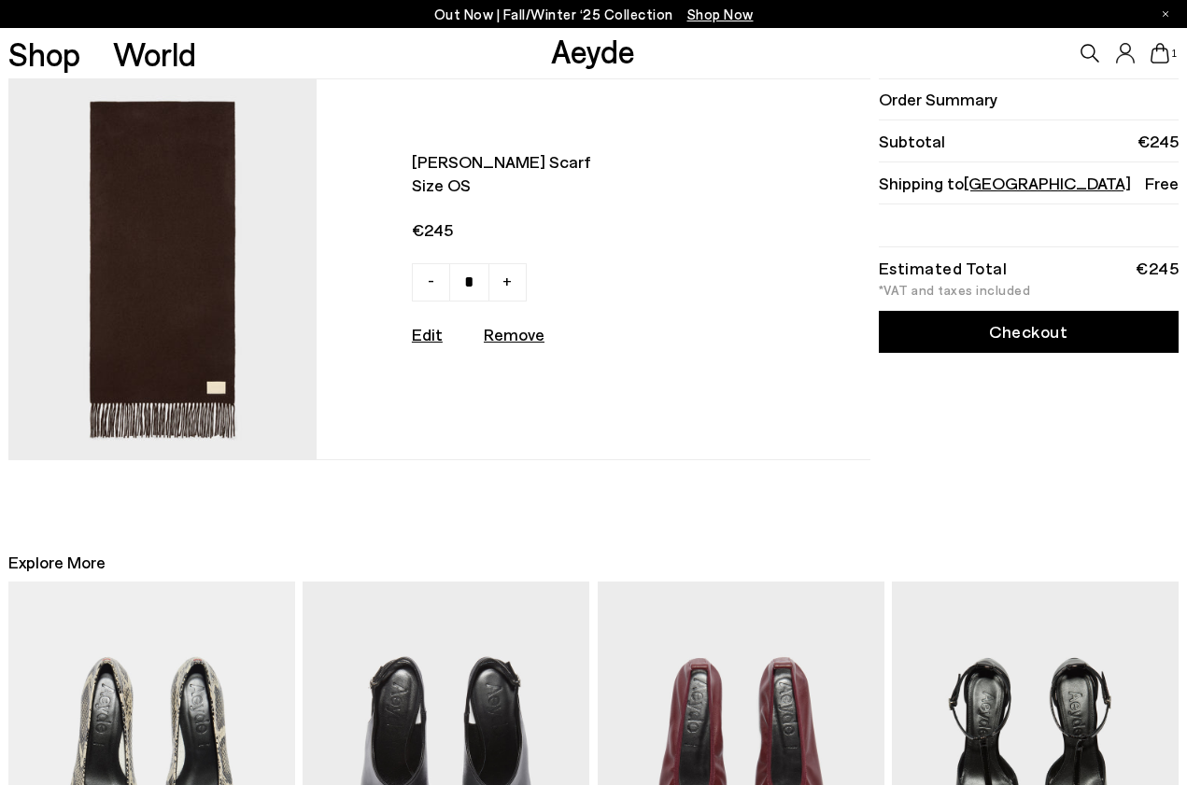
click at [988, 322] on link "Checkout" at bounding box center [1029, 332] width 301 height 42
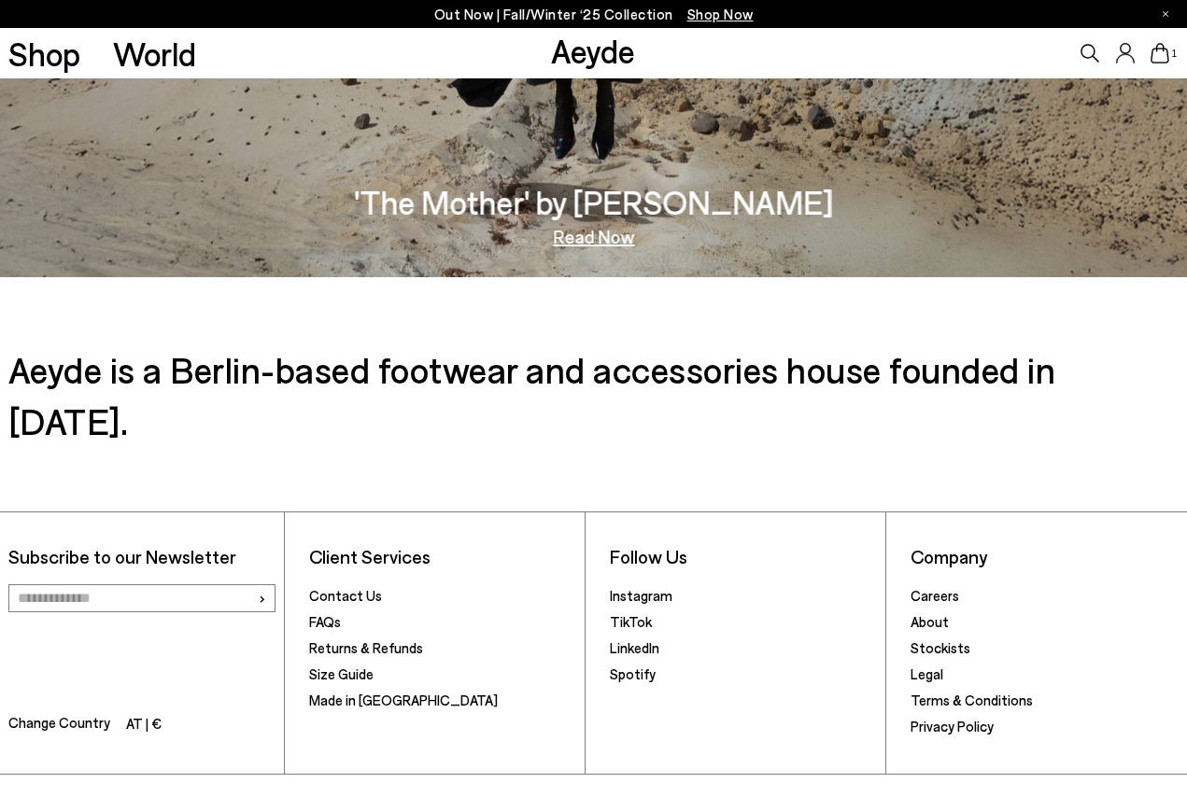
scroll to position [3139, 0]
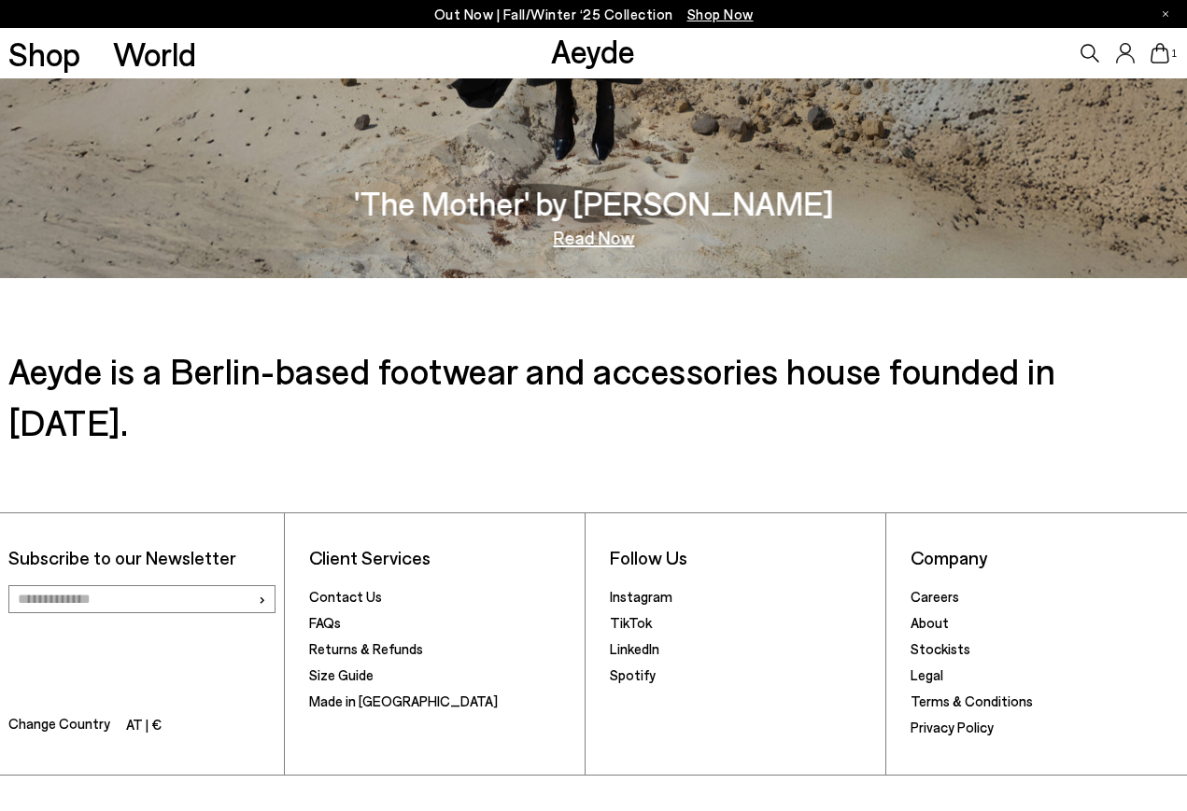
click at [250, 585] on input "email" at bounding box center [141, 599] width 267 height 28
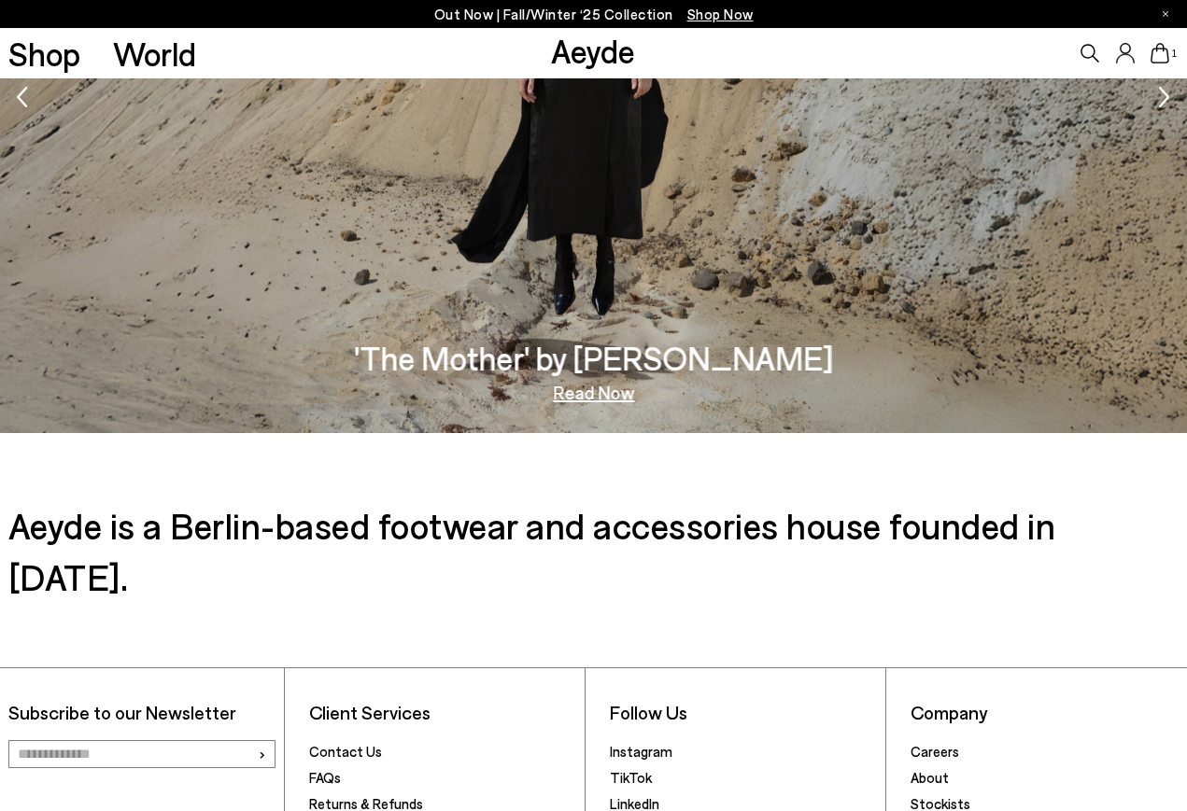
scroll to position [2907, 0]
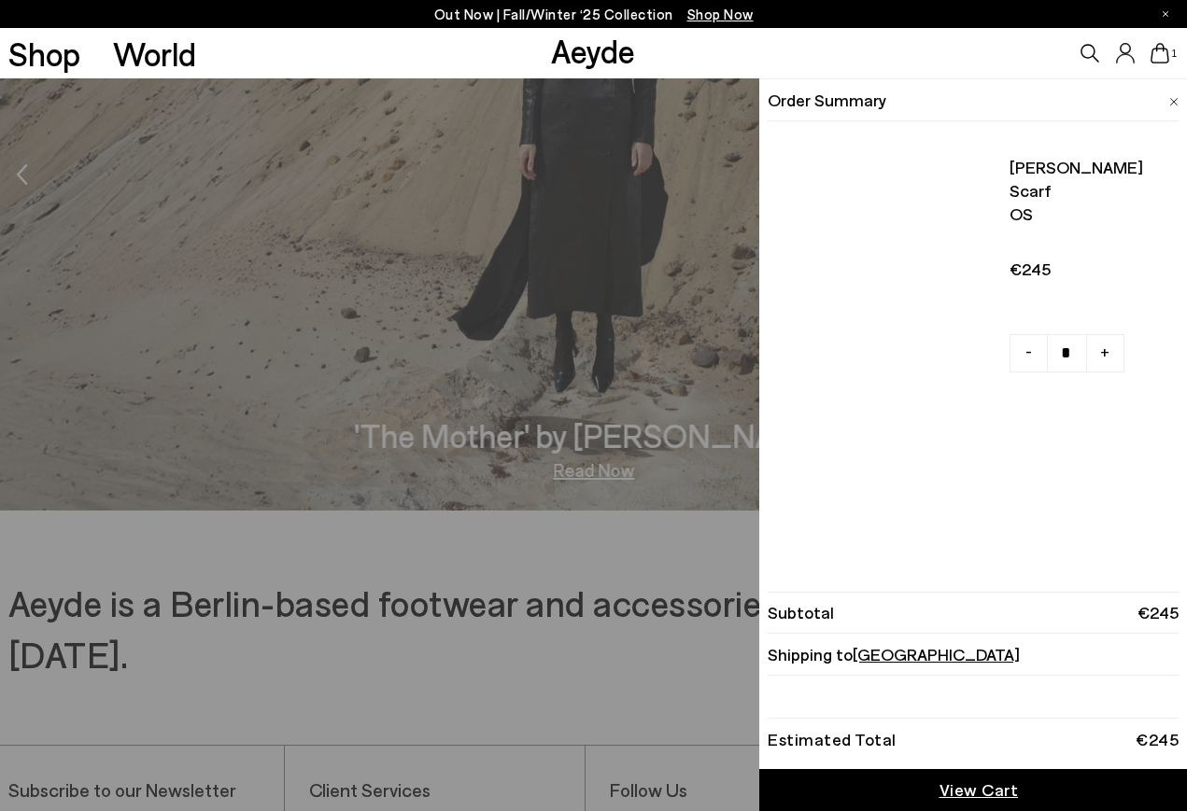
click at [1167, 56] on icon at bounding box center [1159, 53] width 19 height 21
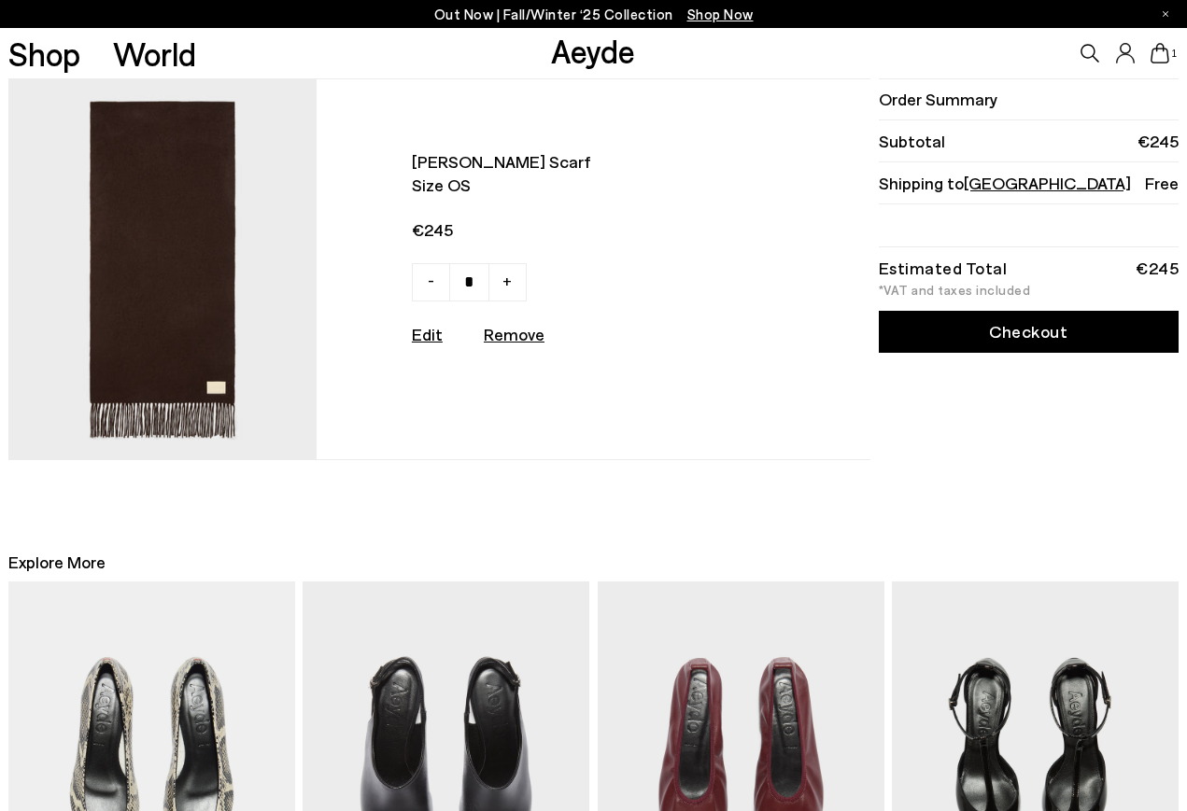
click at [1017, 336] on link "Checkout" at bounding box center [1029, 332] width 301 height 42
